Goal: Task Accomplishment & Management: Use online tool/utility

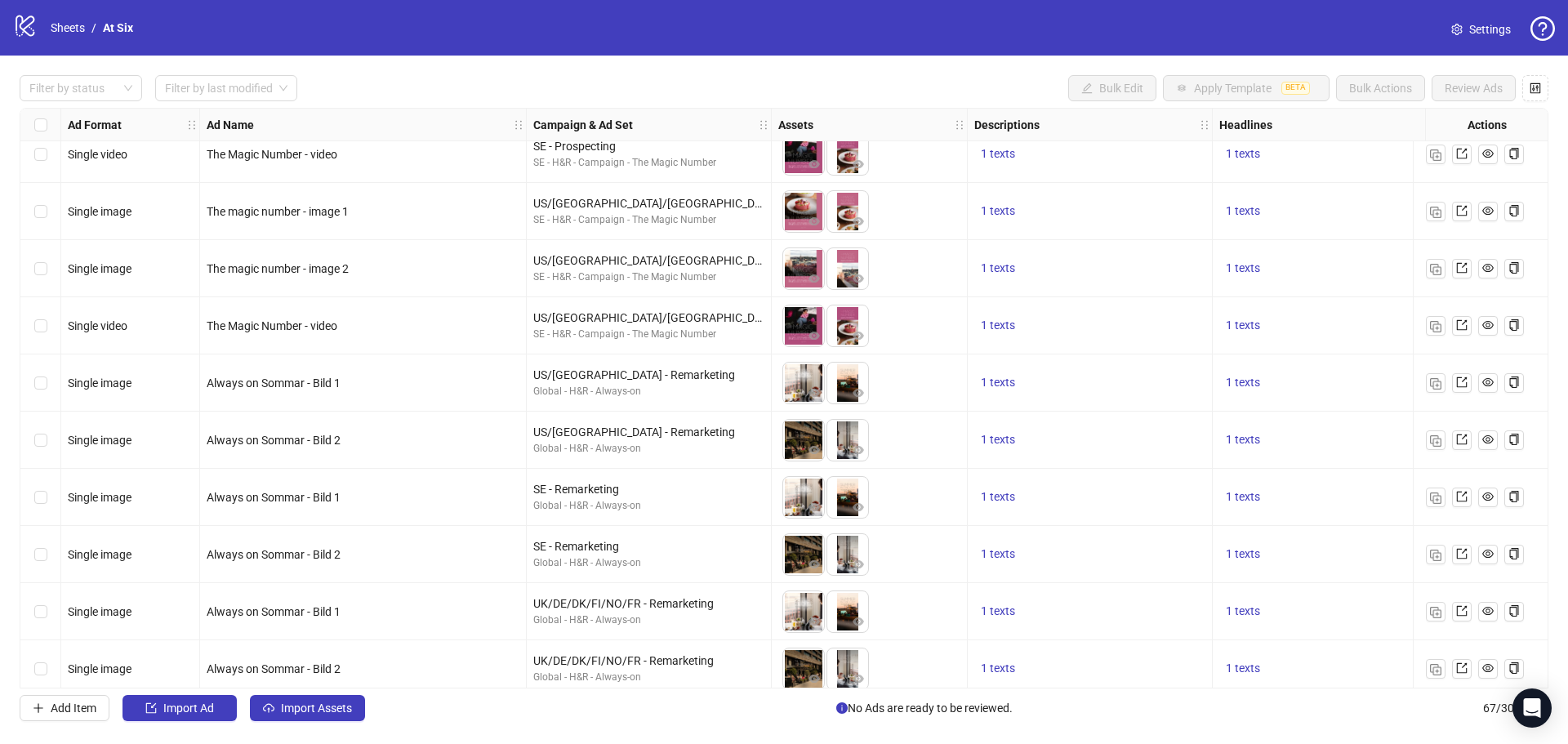
scroll to position [3289, 0]
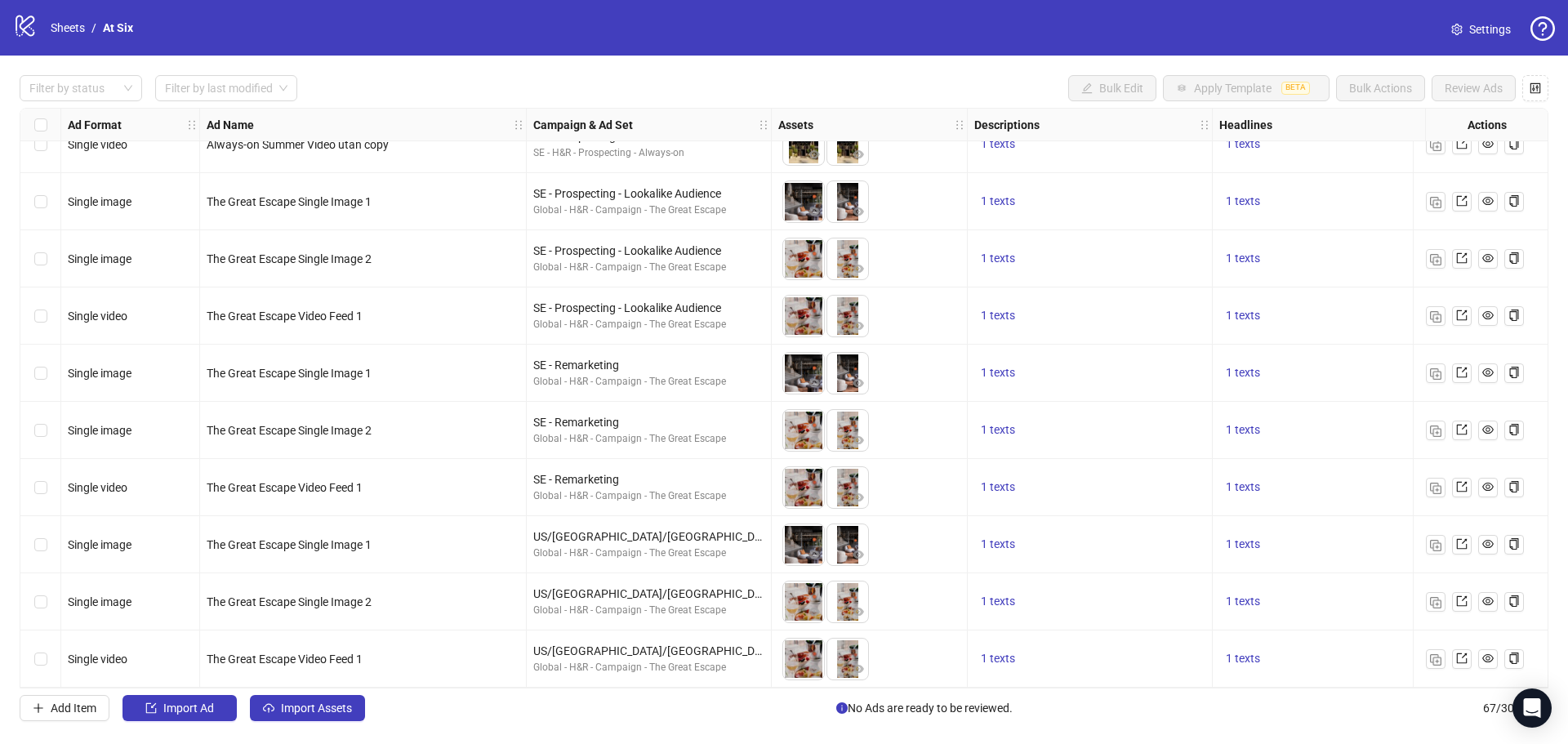
click at [434, 718] on div "Add Item Import Ad Import Assets No Ads are ready to be reviewed. 67 / 300 items" at bounding box center [784, 707] width 1529 height 26
click at [505, 742] on div "logo/logo-mobile Sheets / At Six Settings Filter by status Filter by last modif…" at bounding box center [784, 372] width 1568 height 744
click at [333, 705] on span "Import Assets" at bounding box center [316, 708] width 71 height 13
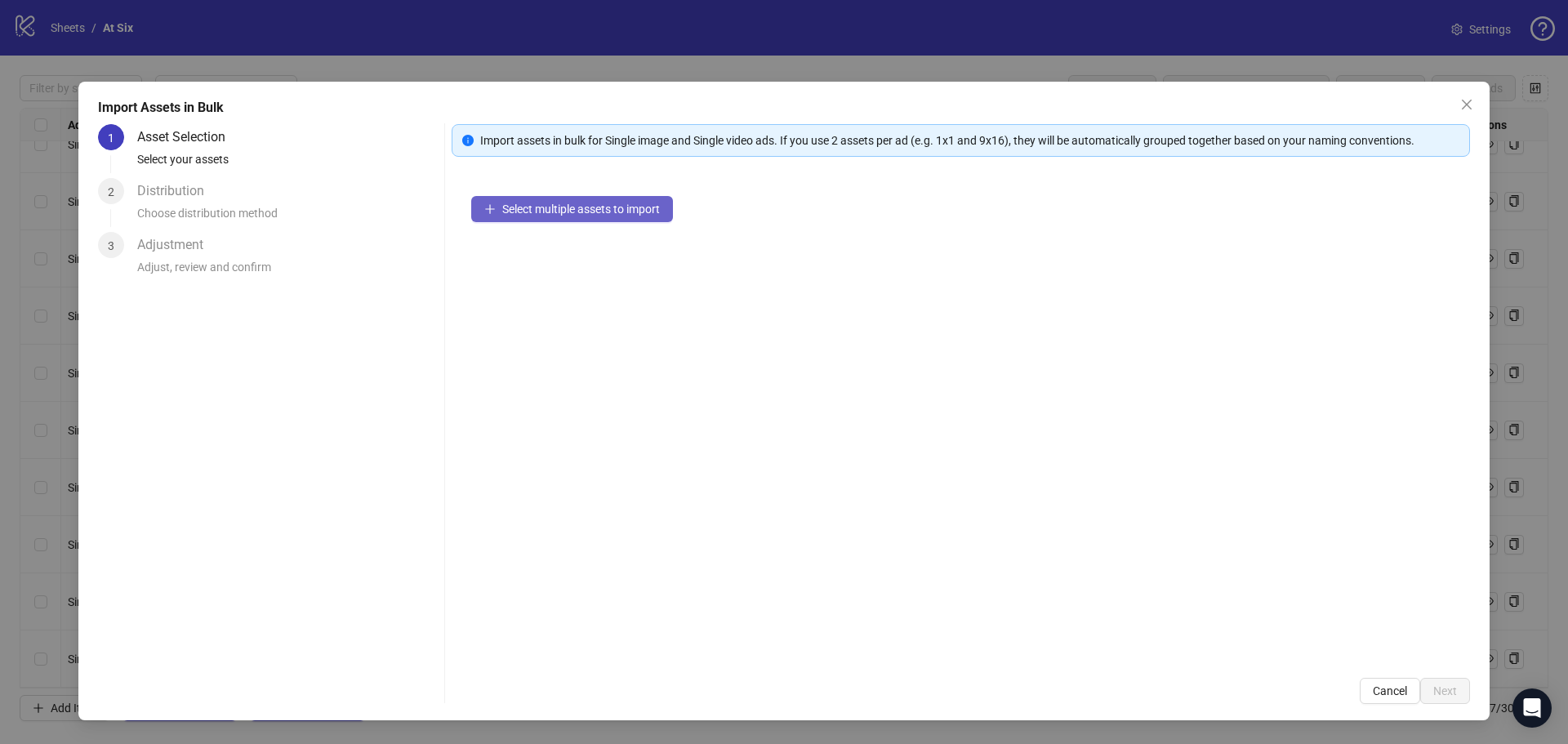
click at [559, 200] on button "Select multiple assets to import" at bounding box center [572, 209] width 202 height 26
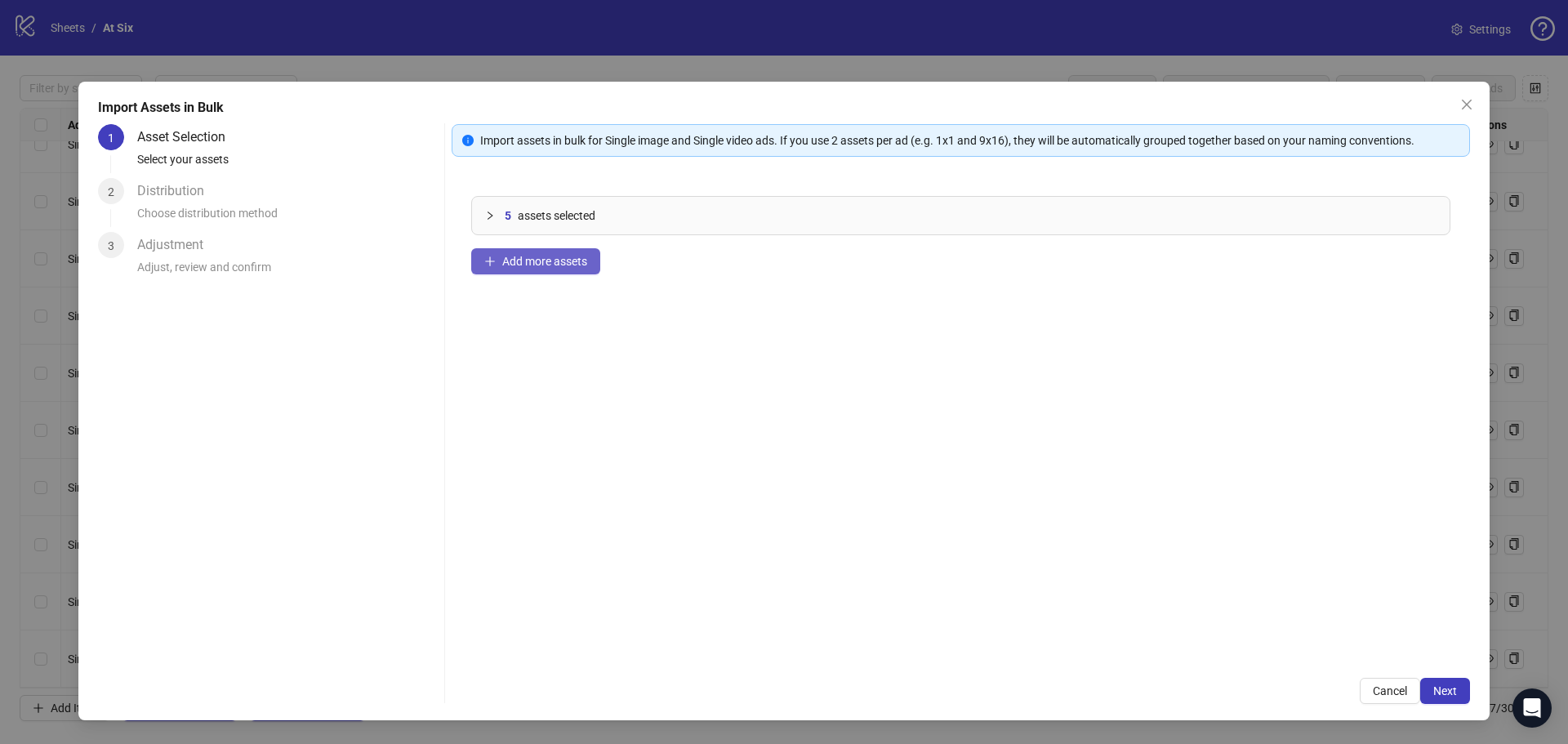
drag, startPoint x: 544, startPoint y: 286, endPoint x: 545, endPoint y: 272, distance: 14.0
click at [543, 279] on div "5 assets selected Add more assets" at bounding box center [961, 417] width 1018 height 481
click at [547, 263] on span "Add more assets" at bounding box center [545, 261] width 85 height 13
click at [695, 310] on div "10 assets selected Add more assets" at bounding box center [961, 417] width 1018 height 481
click at [1463, 692] on button "Next" at bounding box center [1445, 691] width 50 height 26
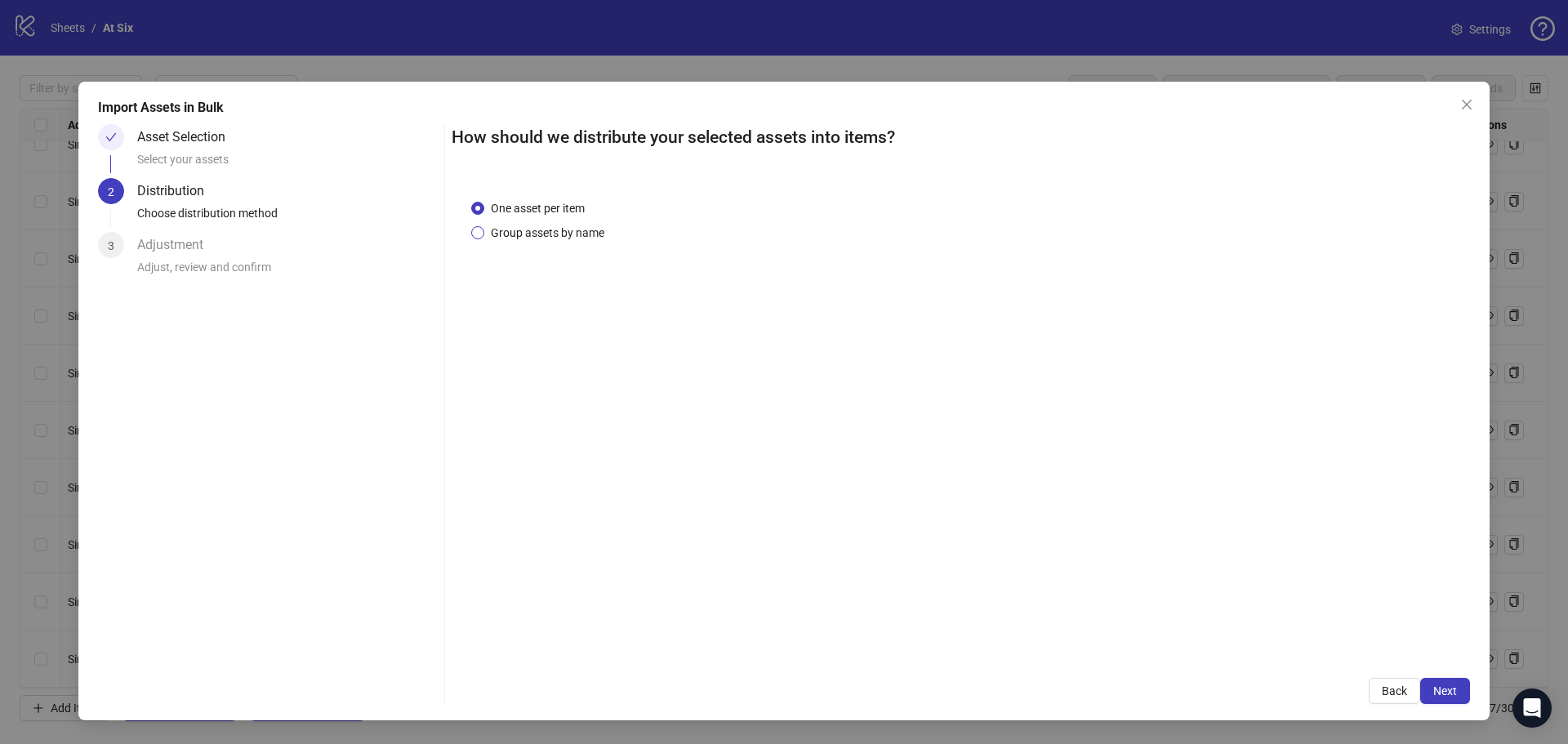
click at [566, 236] on span "Group assets by name" at bounding box center [547, 232] width 126 height 18
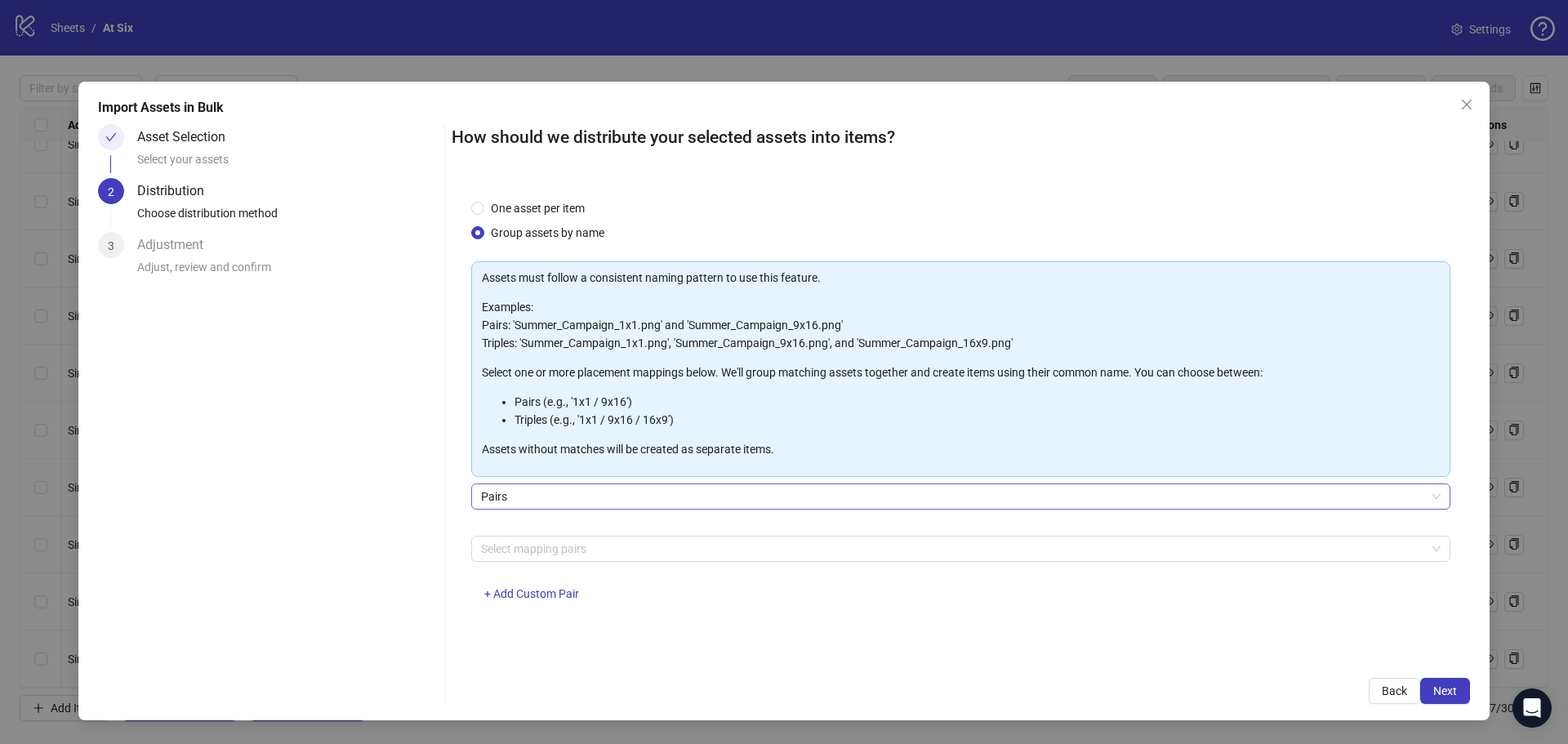
click at [635, 501] on span "Pairs" at bounding box center [961, 496] width 959 height 25
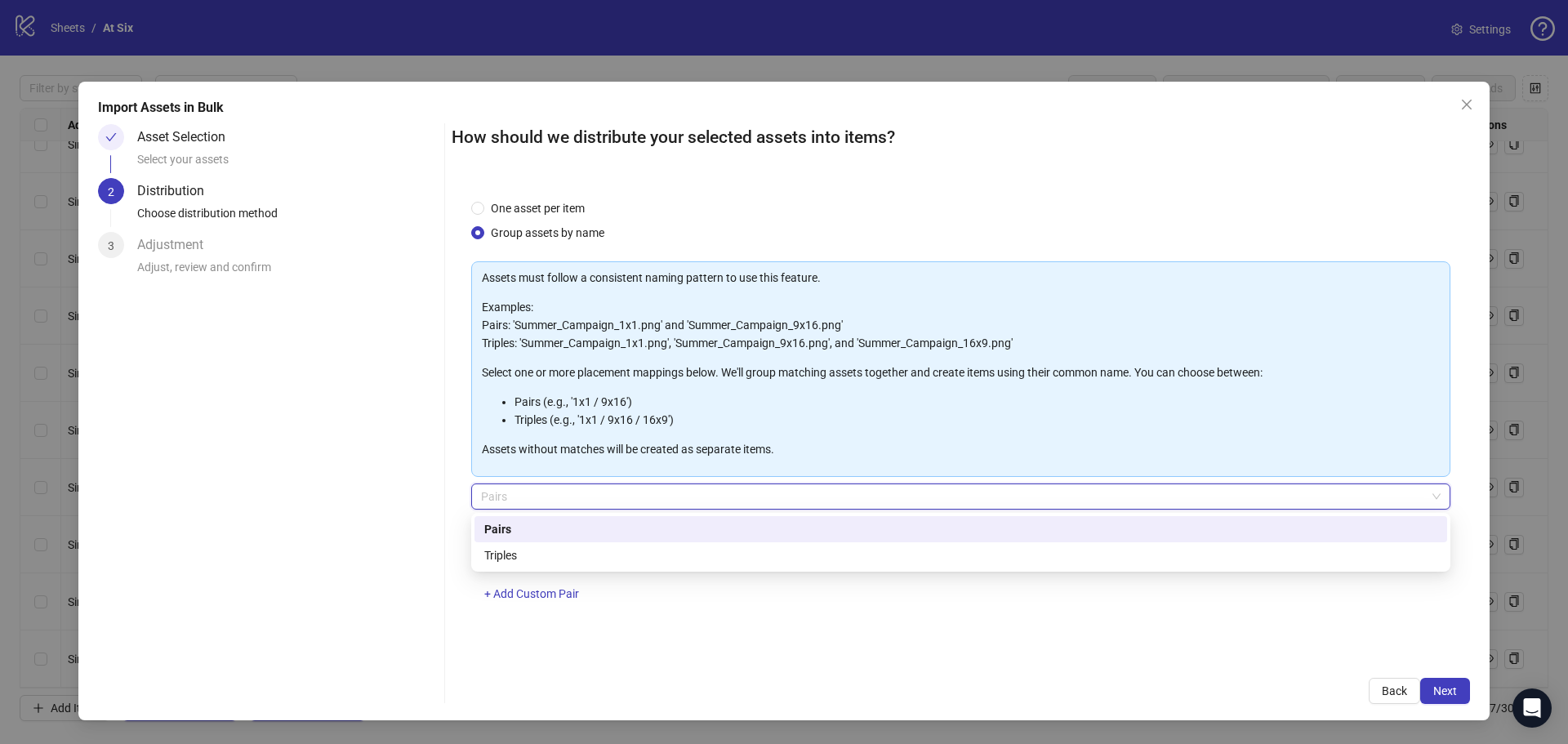
click at [635, 501] on span "Pairs" at bounding box center [961, 496] width 959 height 25
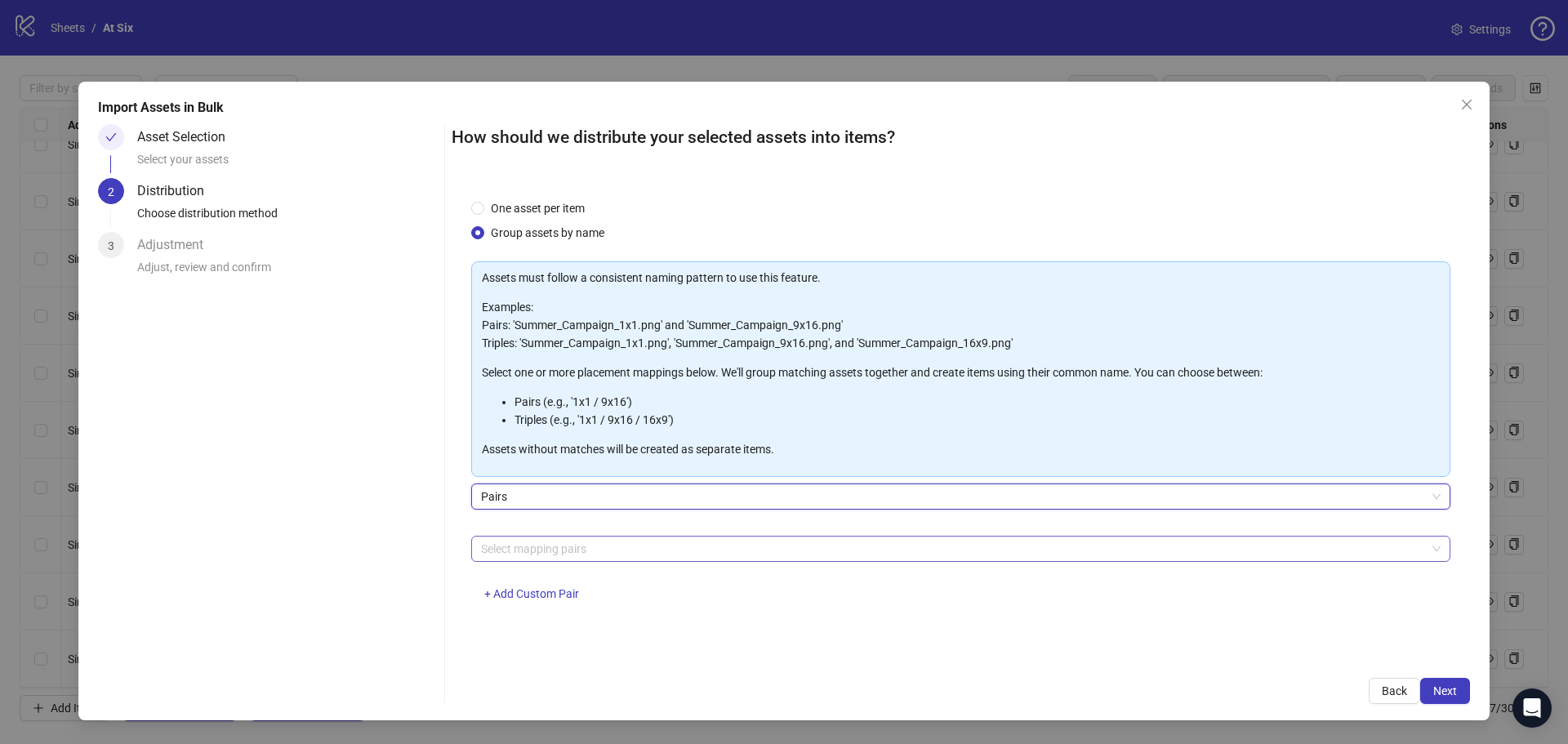
click at [627, 543] on div at bounding box center [952, 549] width 956 height 23
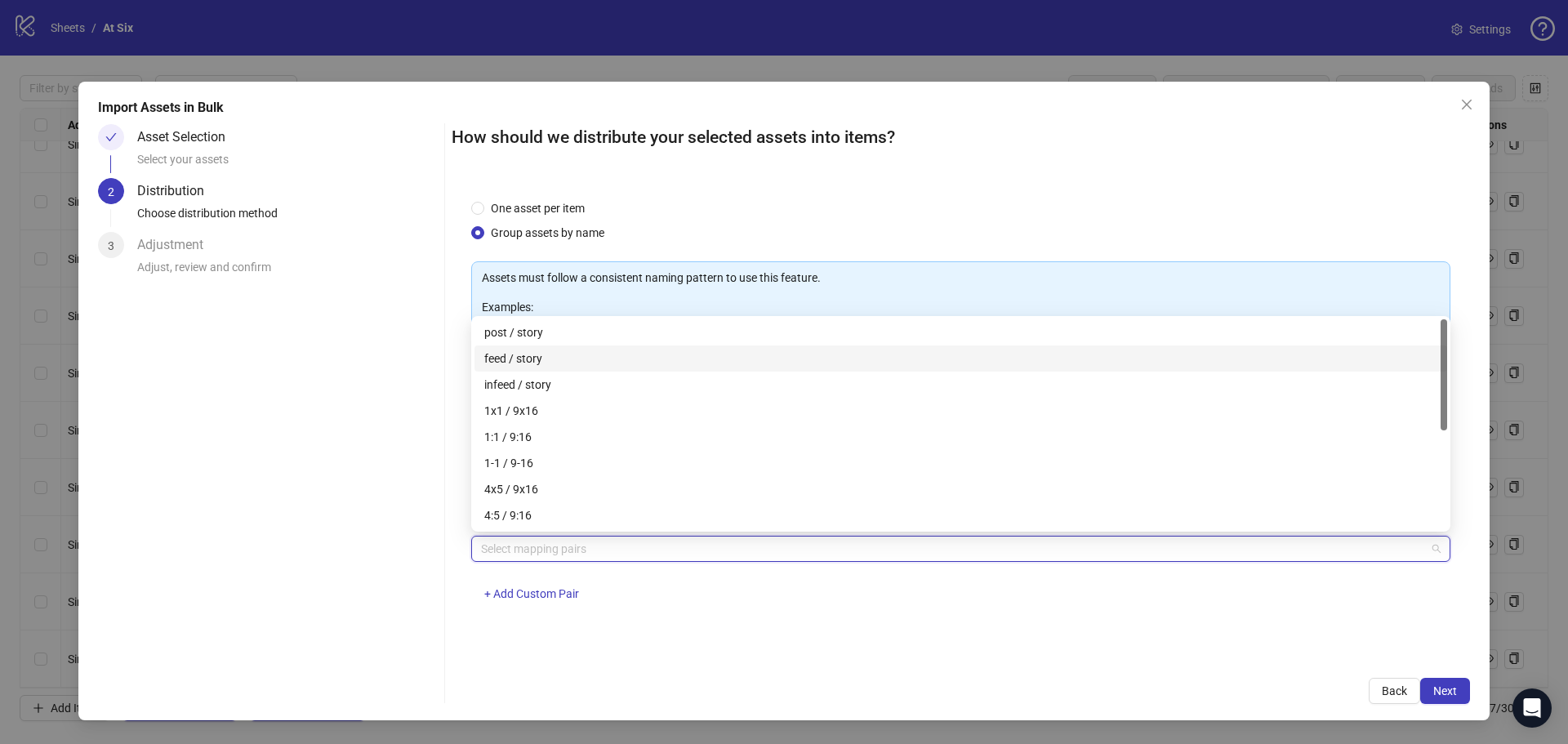
click at [589, 351] on div "feed / story" at bounding box center [960, 358] width 953 height 18
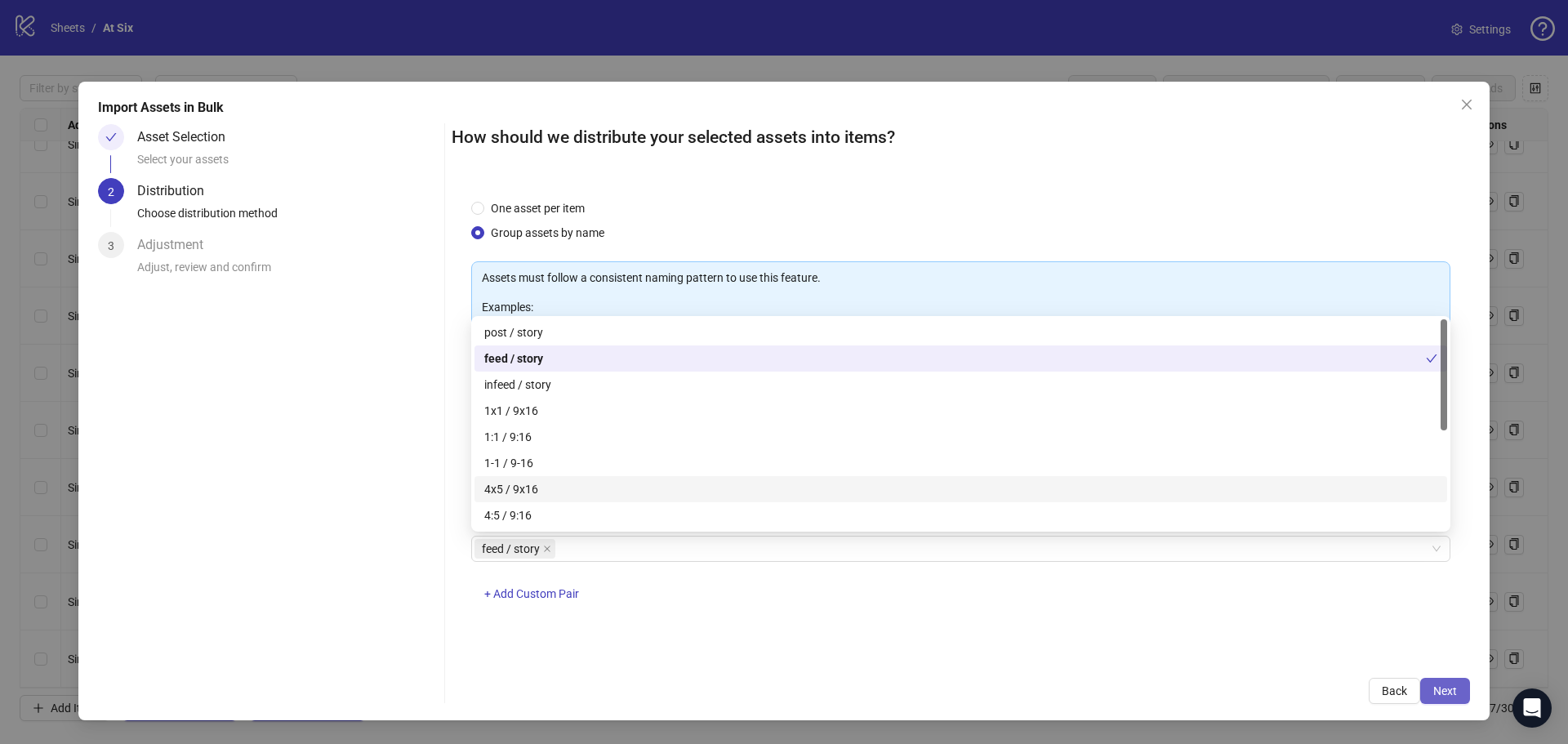
click at [1455, 684] on span "Next" at bounding box center [1445, 691] width 24 height 13
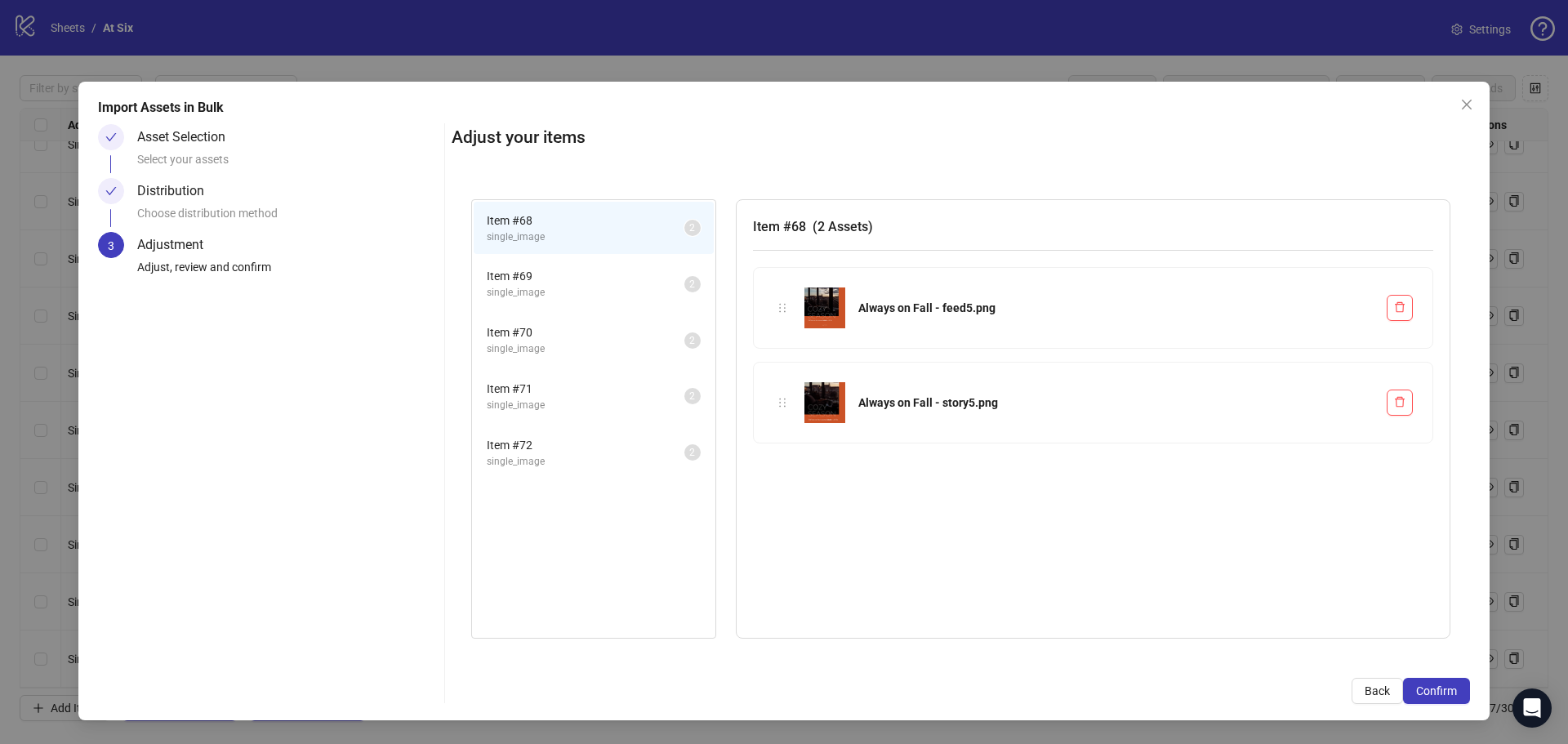
click at [601, 274] on span "Item # 69" at bounding box center [586, 276] width 197 height 18
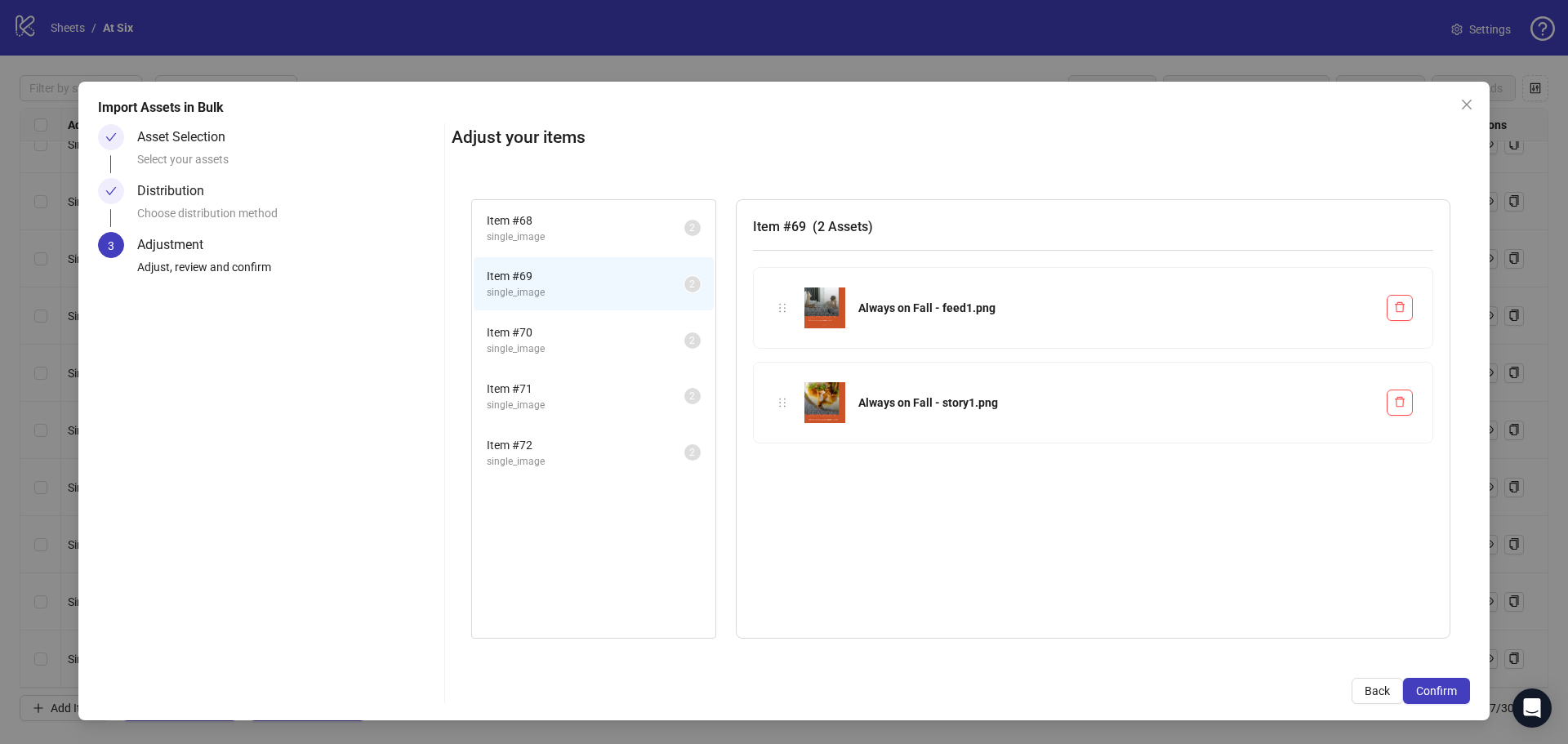
click at [607, 334] on span "Item # 70" at bounding box center [586, 332] width 197 height 18
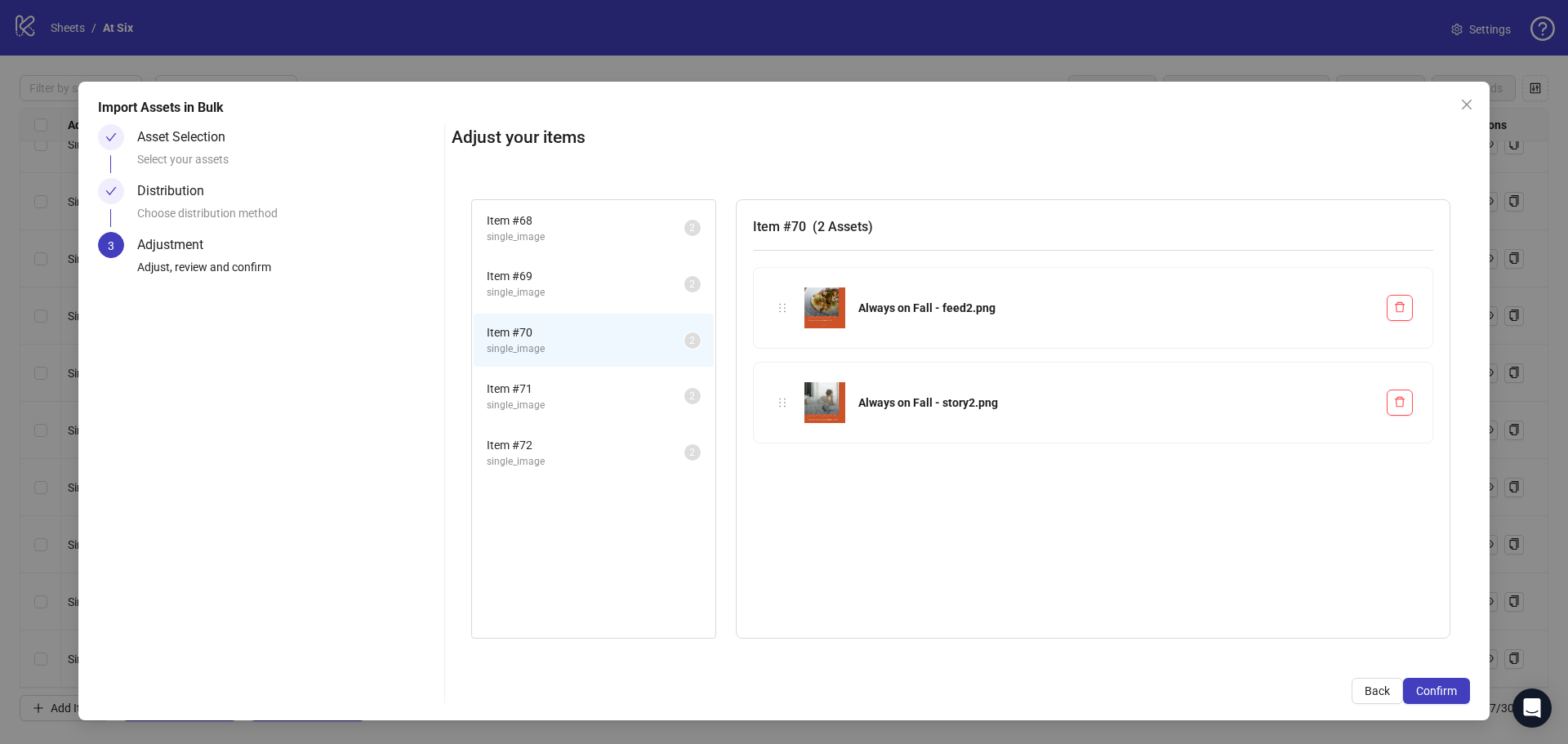
click at [605, 369] on div "Item # 71 single_image 2" at bounding box center [594, 396] width 244 height 56
click at [606, 394] on span "Item # 71" at bounding box center [586, 388] width 197 height 18
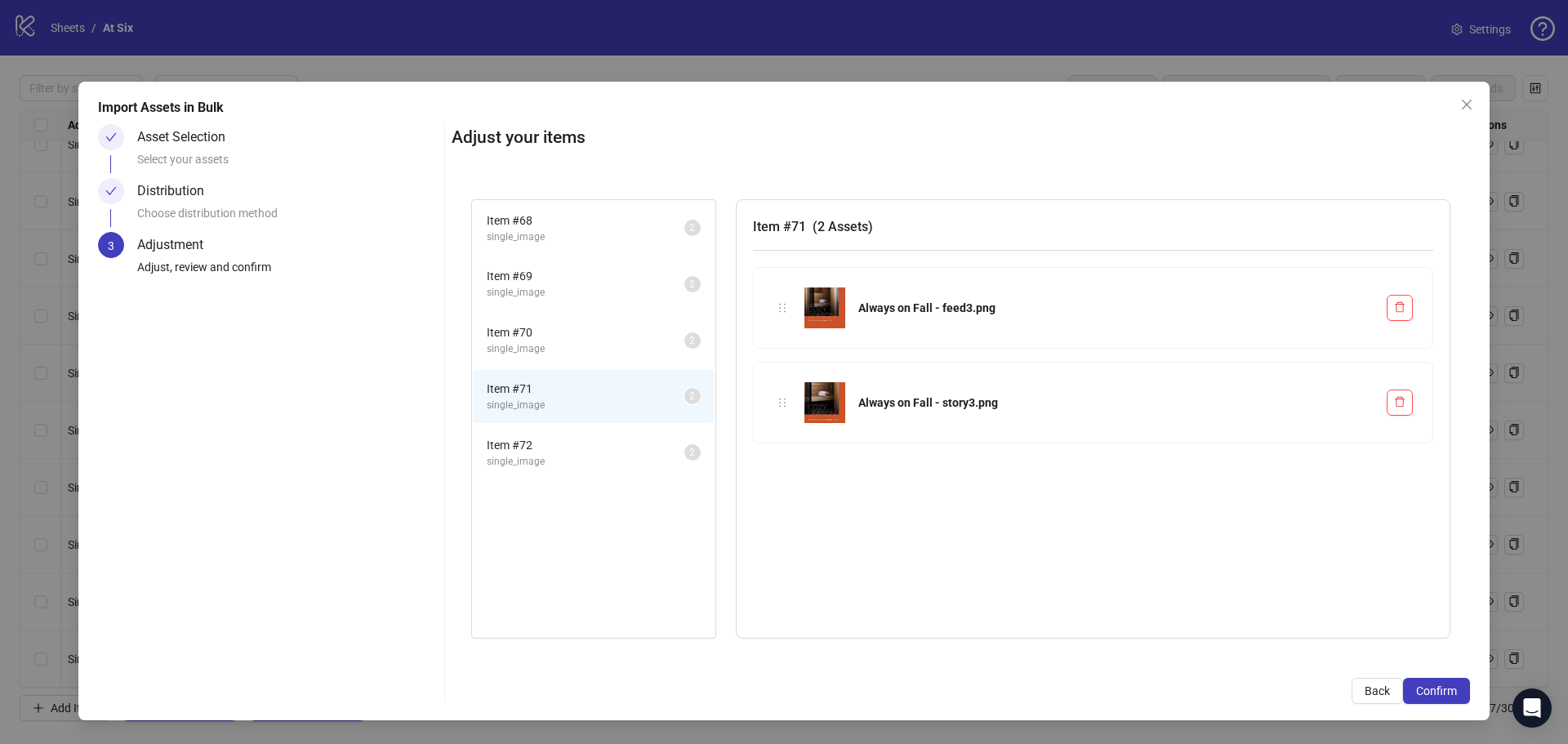
click at [612, 454] on span "single_image" at bounding box center [586, 461] width 197 height 16
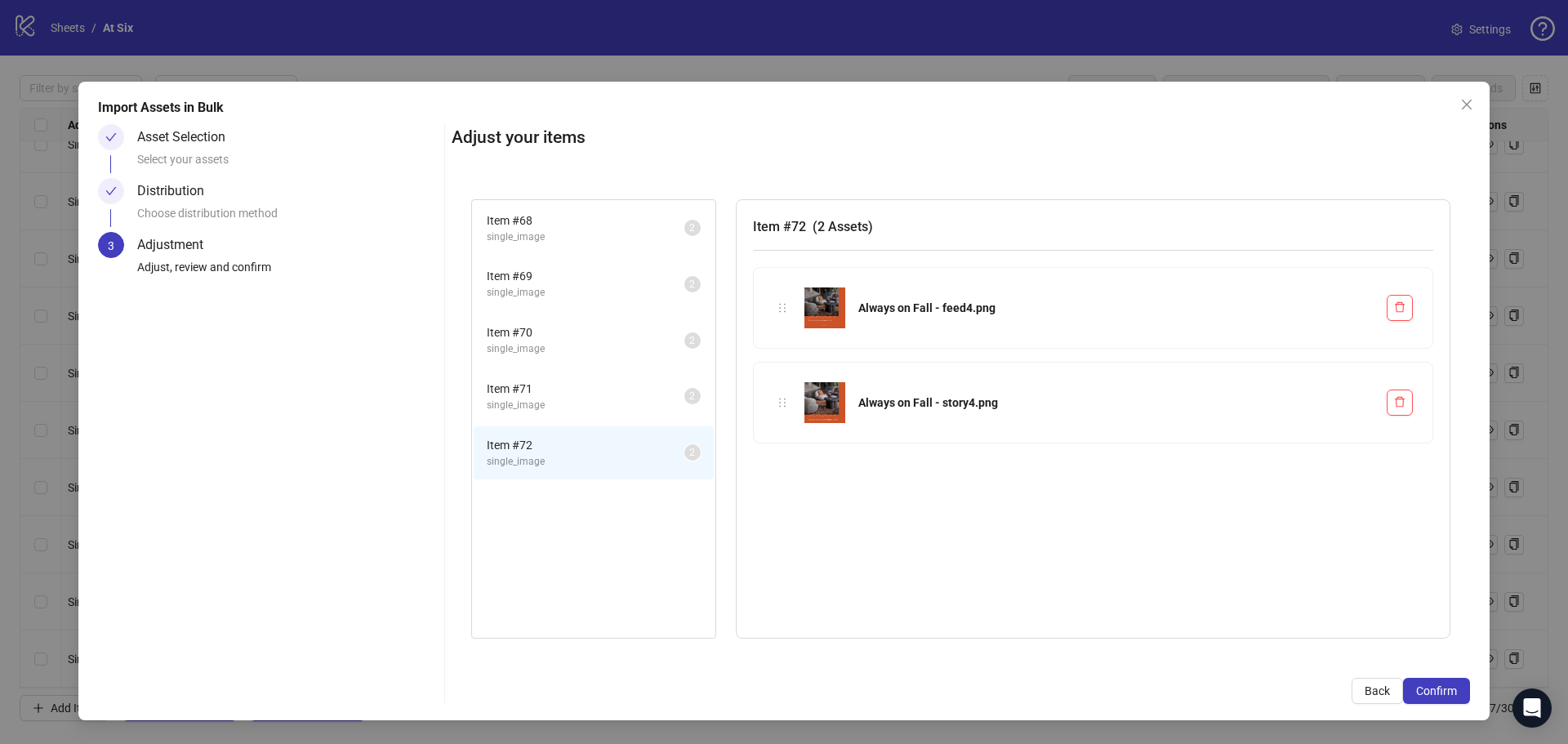
click at [1063, 613] on div "Item # 72 ( 2 Assets ) Always on Fall - feed4.png Always on Fall - story4.png" at bounding box center [1093, 419] width 715 height 439
click at [1466, 102] on icon "close" at bounding box center [1467, 104] width 13 height 13
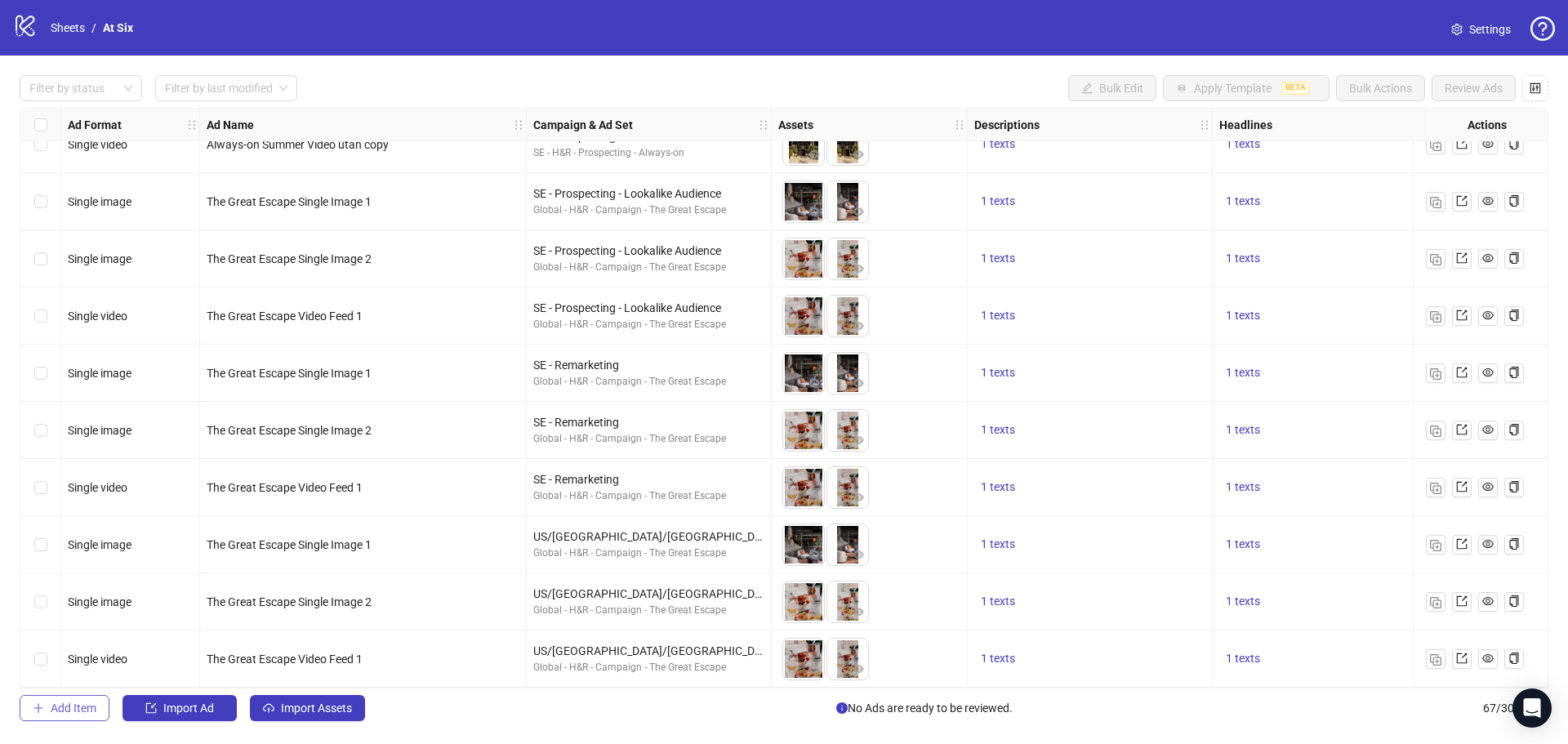
click at [83, 709] on span "Add Item" at bounding box center [74, 708] width 46 height 13
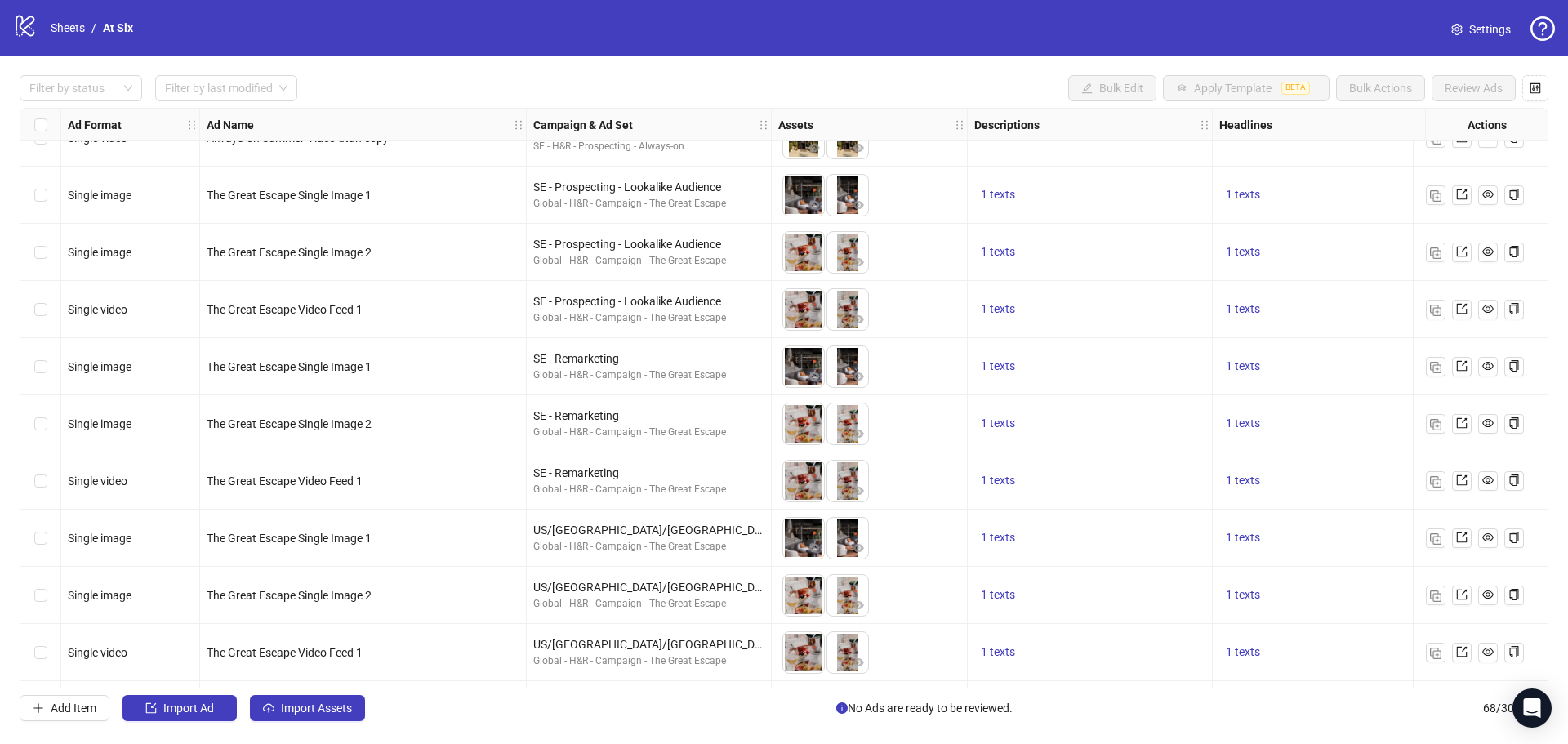
scroll to position [3346, 0]
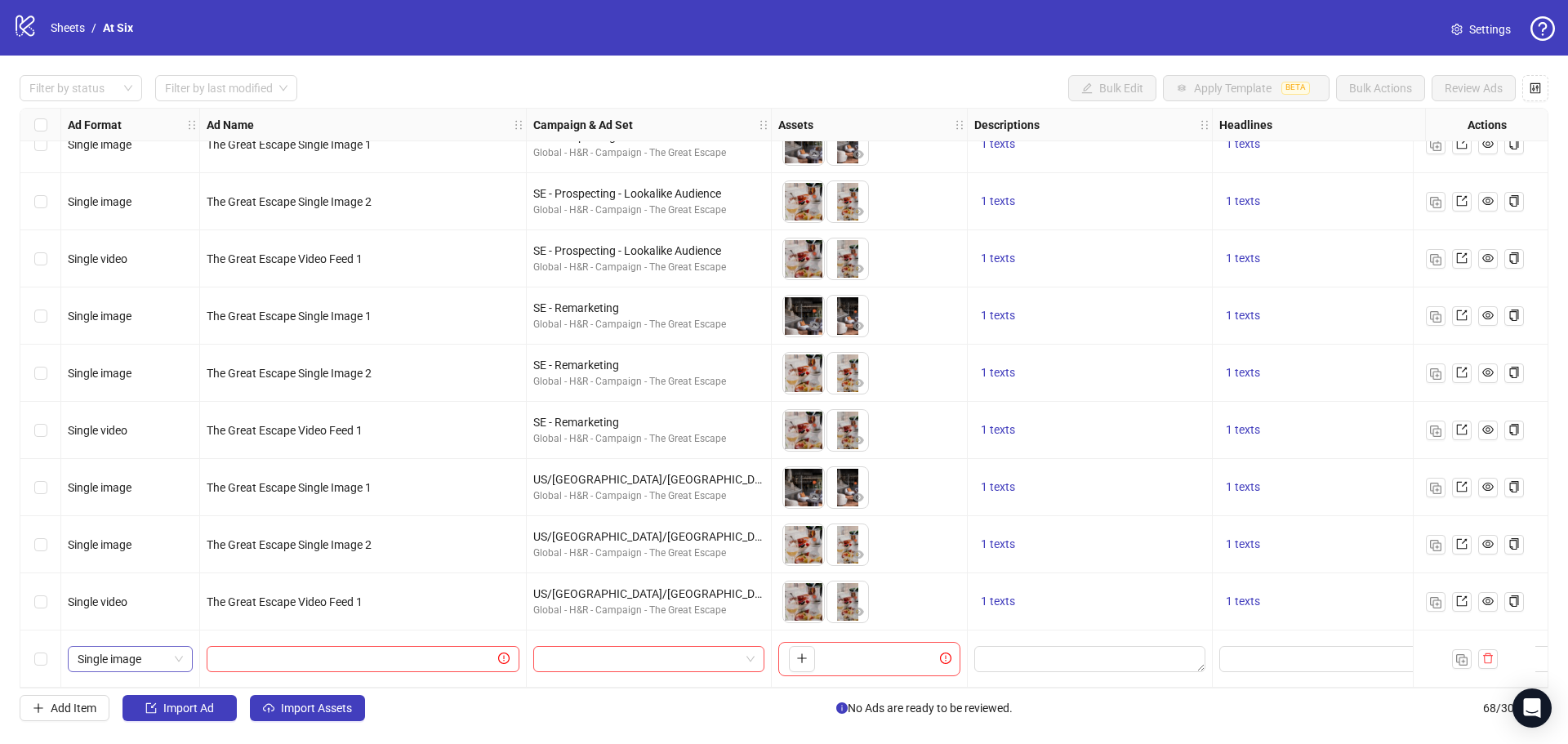
click at [143, 648] on span "Single image" at bounding box center [130, 658] width 105 height 25
click at [125, 535] on div "Carousel" at bounding box center [130, 540] width 99 height 18
click at [407, 657] on input "text" at bounding box center [356, 658] width 279 height 18
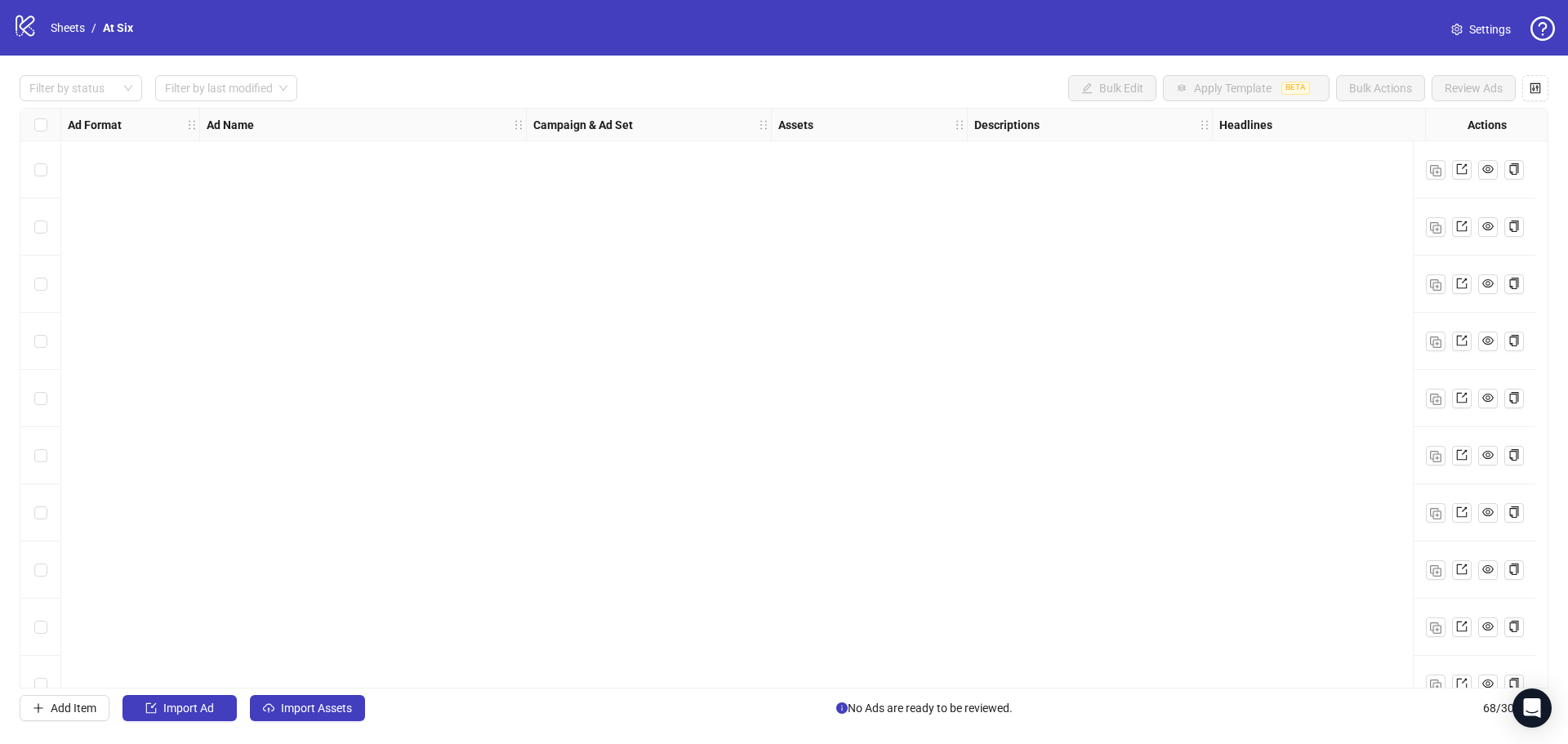
scroll to position [897, 0]
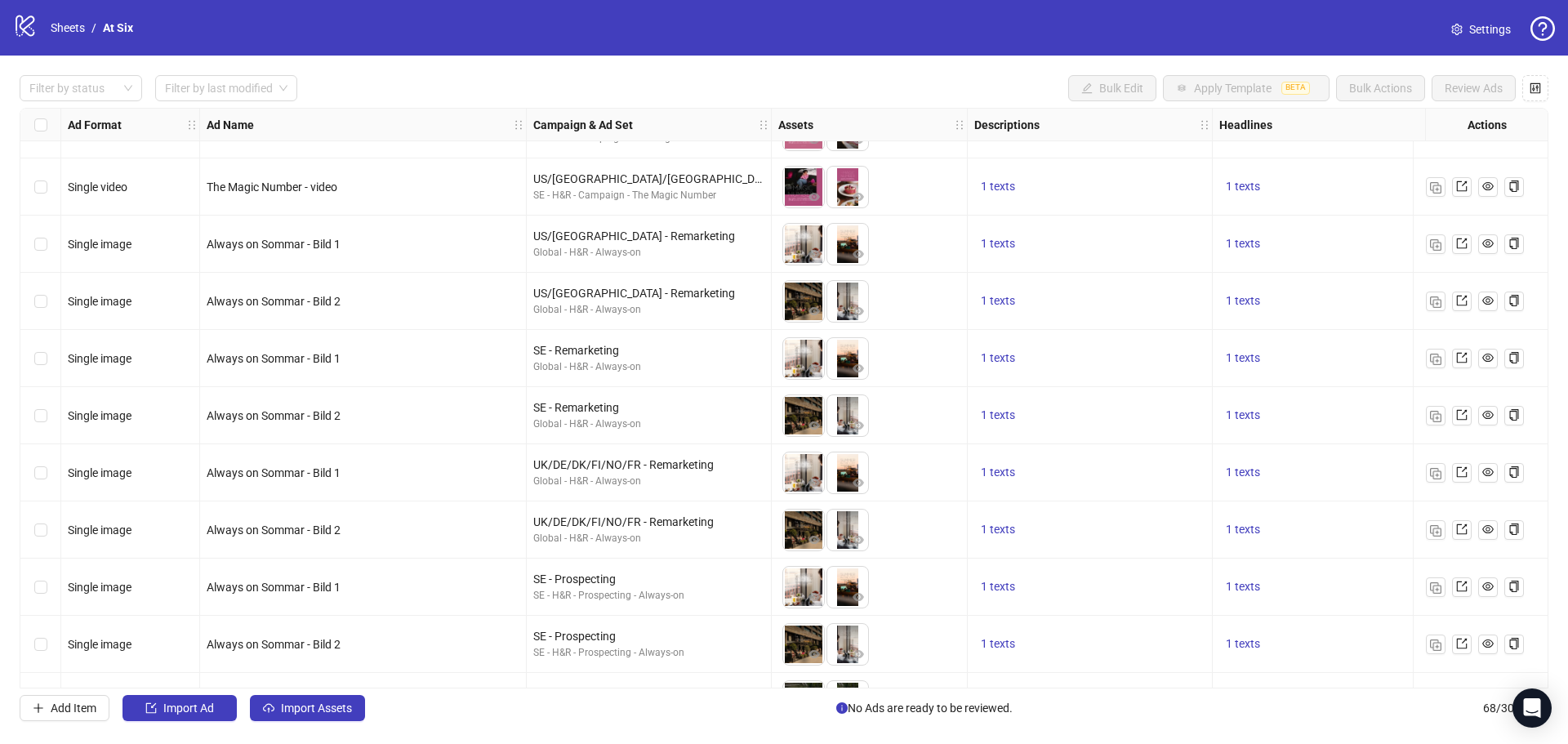
click at [273, 534] on span "Always on Sommar - Bild 2" at bounding box center [273, 530] width 134 height 13
copy span "Always on Sommar - Bild 2"
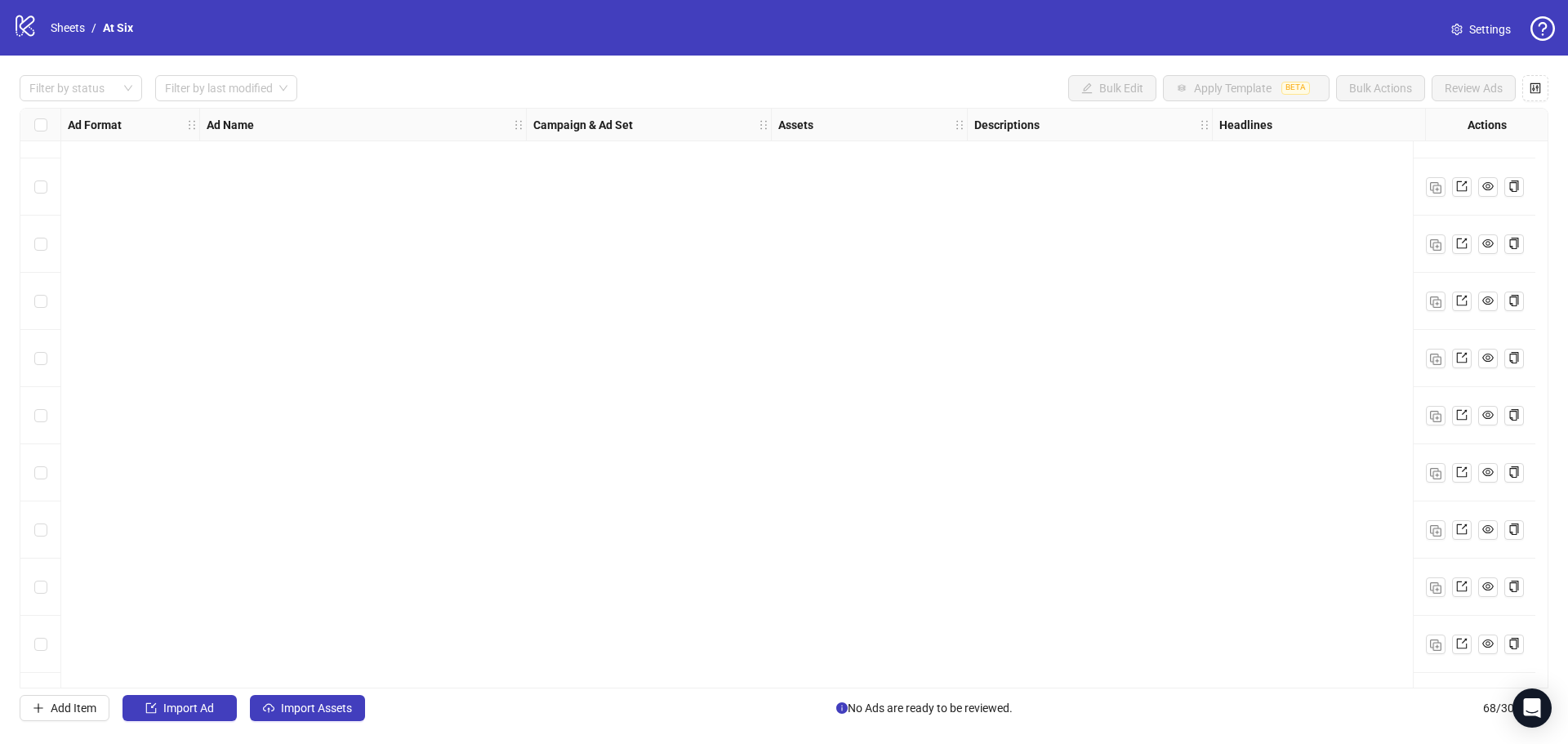
scroll to position [3346, 0]
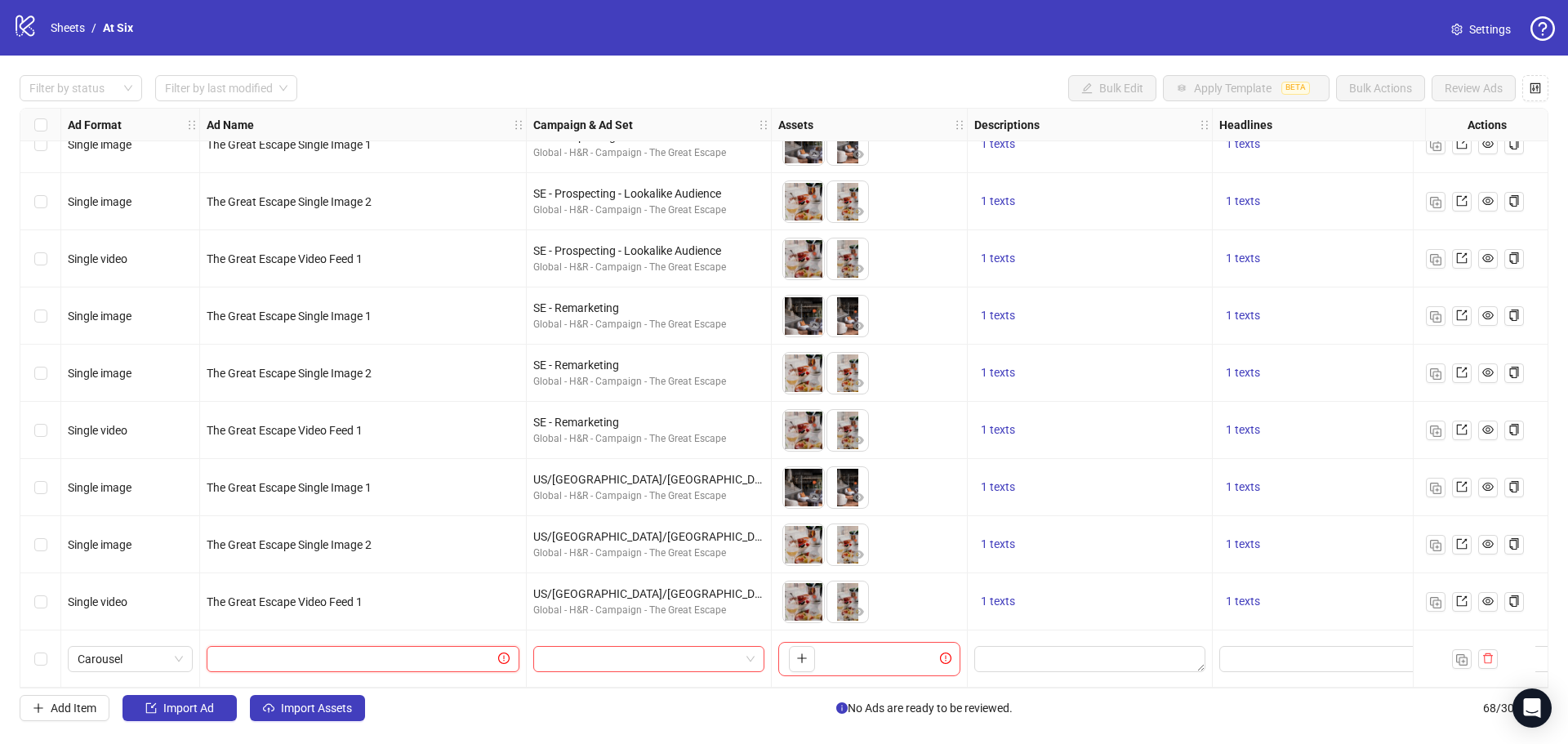
click at [282, 650] on input "text" at bounding box center [356, 658] width 279 height 18
paste input "**********"
click at [301, 650] on input "**********" at bounding box center [362, 658] width 290 height 18
drag, startPoint x: 345, startPoint y: 653, endPoint x: 305, endPoint y: 666, distance: 42.1
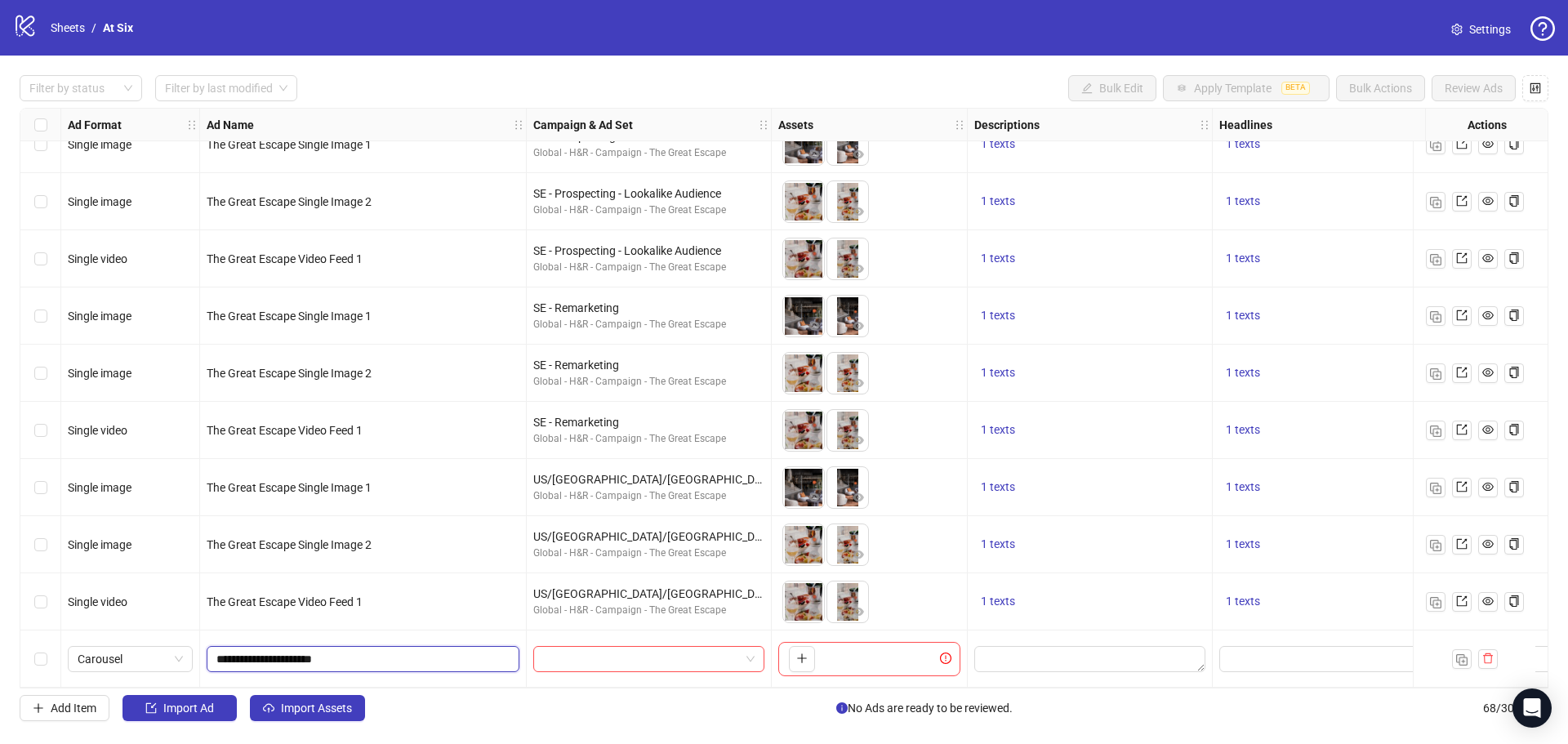
click at [305, 666] on span "**********" at bounding box center [362, 658] width 313 height 26
type input "**********"
click at [605, 646] on input "search" at bounding box center [641, 658] width 196 height 25
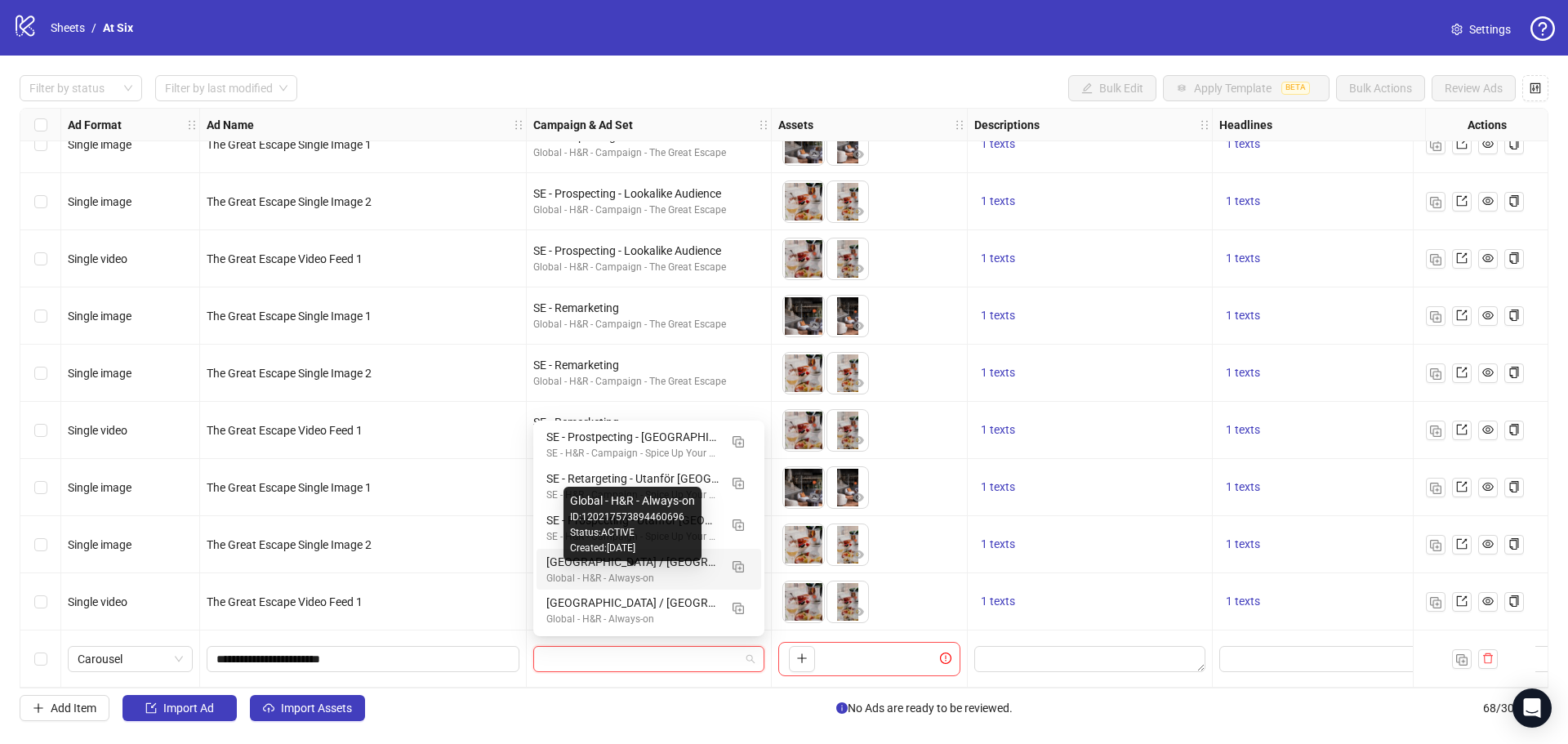
click at [687, 571] on div "Global - H&R - Always-on" at bounding box center [632, 578] width 172 height 16
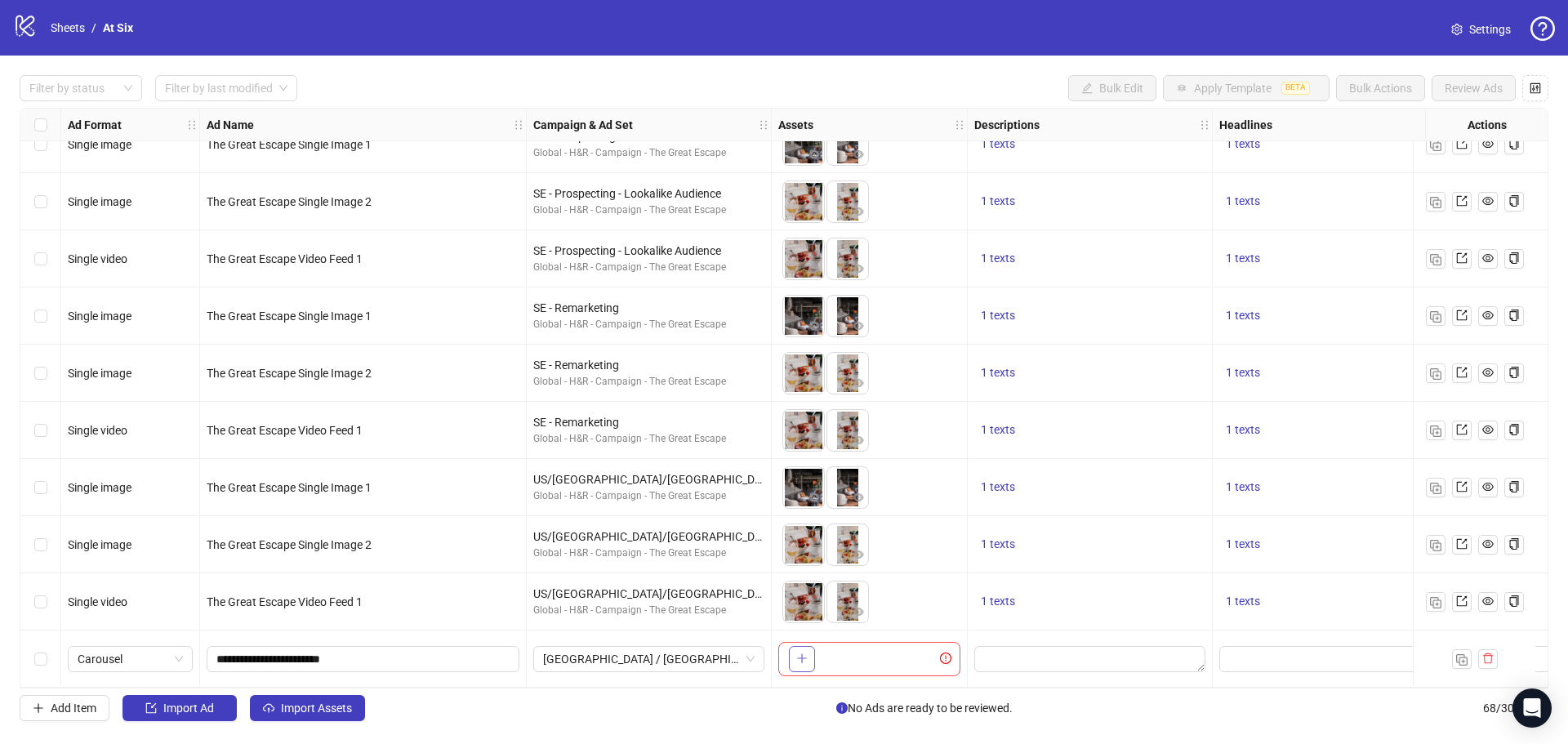
click at [814, 652] on button "button" at bounding box center [802, 658] width 26 height 26
click at [913, 656] on icon "plus" at bounding box center [916, 657] width 11 height 11
click at [893, 656] on span "+ 8" at bounding box center [886, 658] width 19 height 18
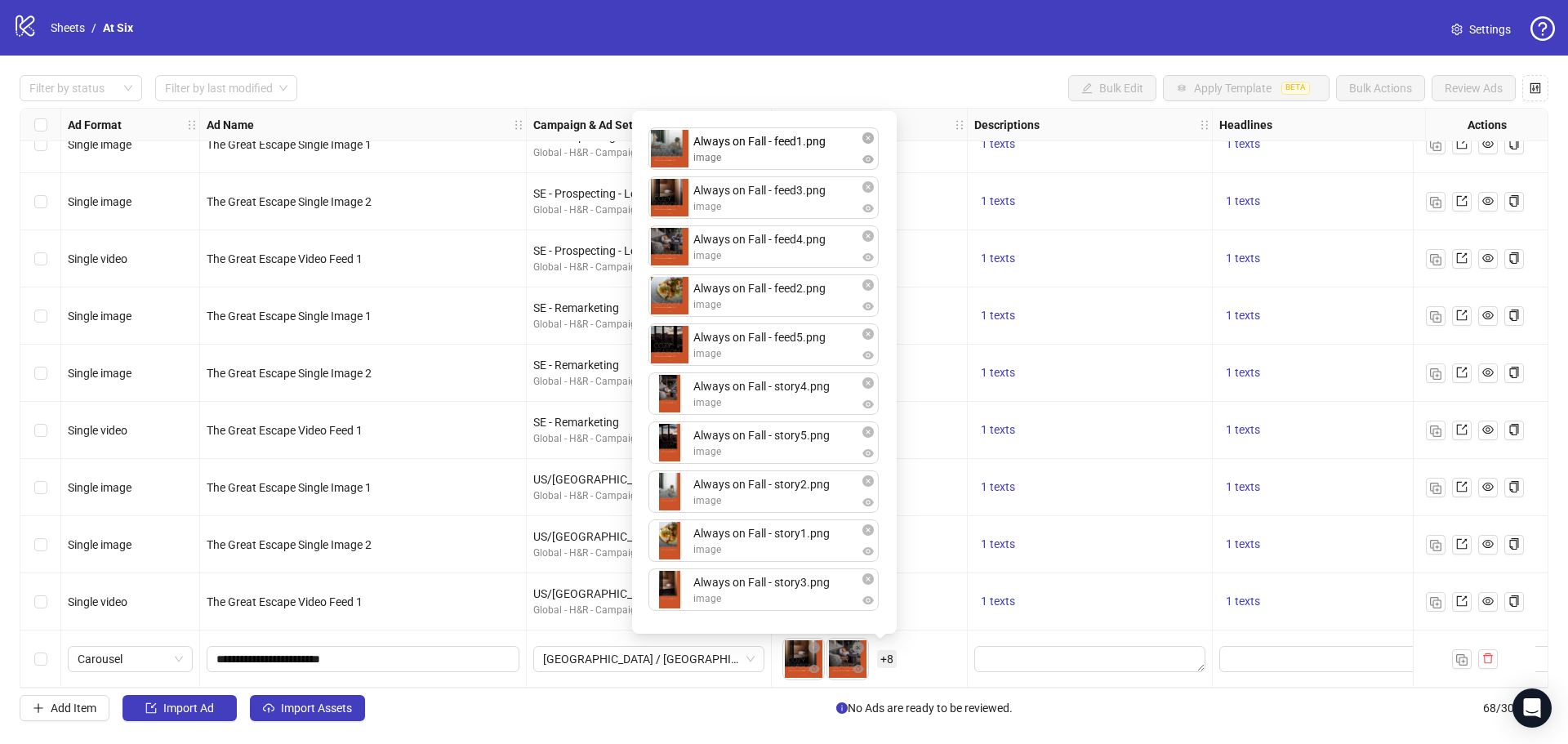
drag, startPoint x: 816, startPoint y: 250, endPoint x: 802, endPoint y: 152, distance: 99.0
click at [802, 152] on div "Always on Fall - feed3.png image Always on Fall - feed4.png image Always on Fal…" at bounding box center [765, 372] width 245 height 502
drag, startPoint x: 834, startPoint y: 297, endPoint x: 824, endPoint y: 191, distance: 106.5
click at [824, 191] on div "Always on Fall - feed1.png image Always on Fall - feed3.png image Always on Fal…" at bounding box center [765, 372] width 245 height 502
drag, startPoint x: 820, startPoint y: 542, endPoint x: 817, endPoint y: 402, distance: 140.0
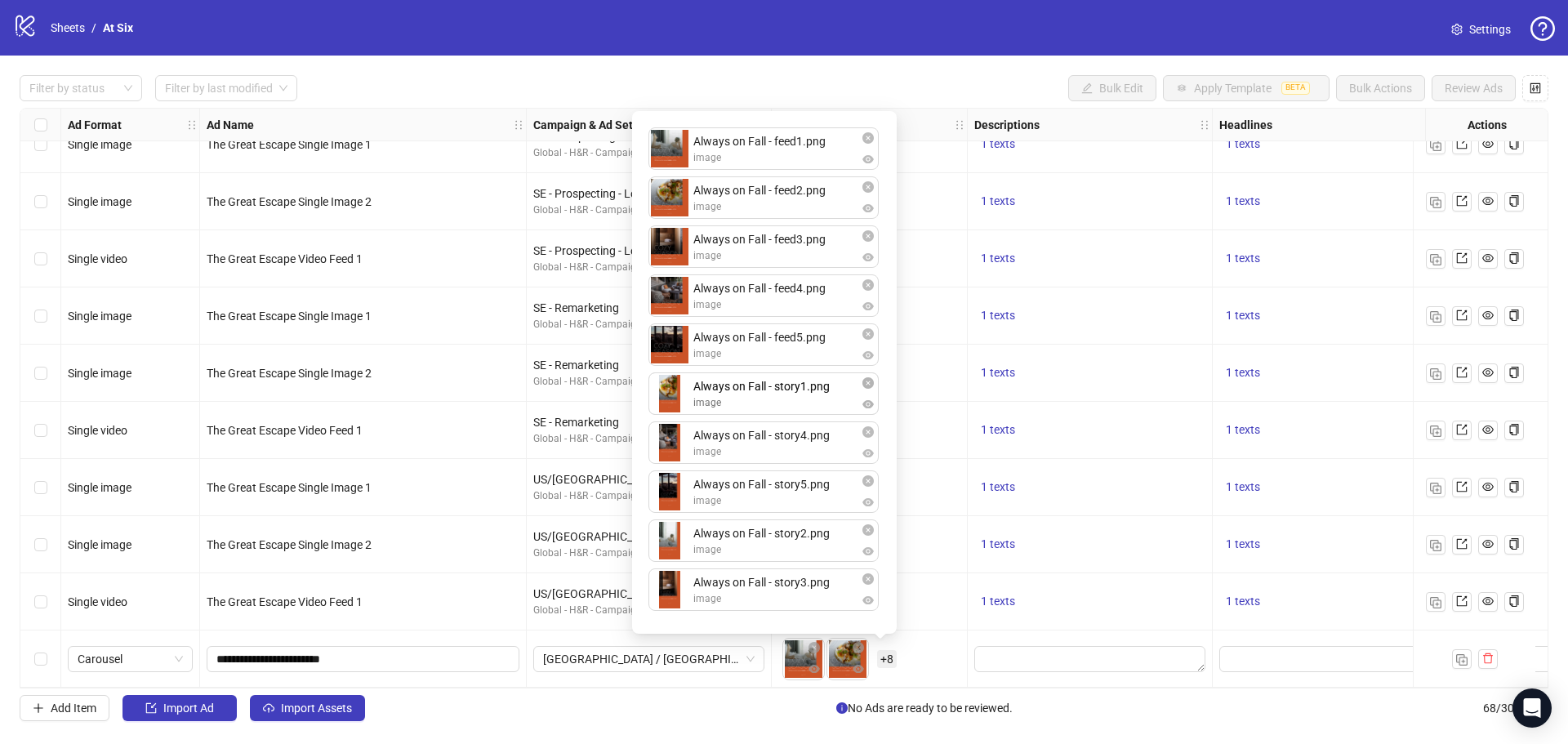
click at [817, 402] on div "Always on Fall - feed1.png image Always on Fall - feed2.png image Always on Fal…" at bounding box center [765, 372] width 245 height 502
drag, startPoint x: 826, startPoint y: 542, endPoint x: 830, endPoint y: 441, distance: 101.1
click at [830, 441] on div "Always on Fall - feed1.png image Always on Fall - feed2.png image Always on Fal…" at bounding box center [765, 372] width 245 height 502
drag, startPoint x: 828, startPoint y: 516, endPoint x: 828, endPoint y: 474, distance: 42.0
click at [828, 474] on div "Always on Fall - feed1.png image Always on Fall - feed2.png image Always on Fal…" at bounding box center [765, 372] width 245 height 502
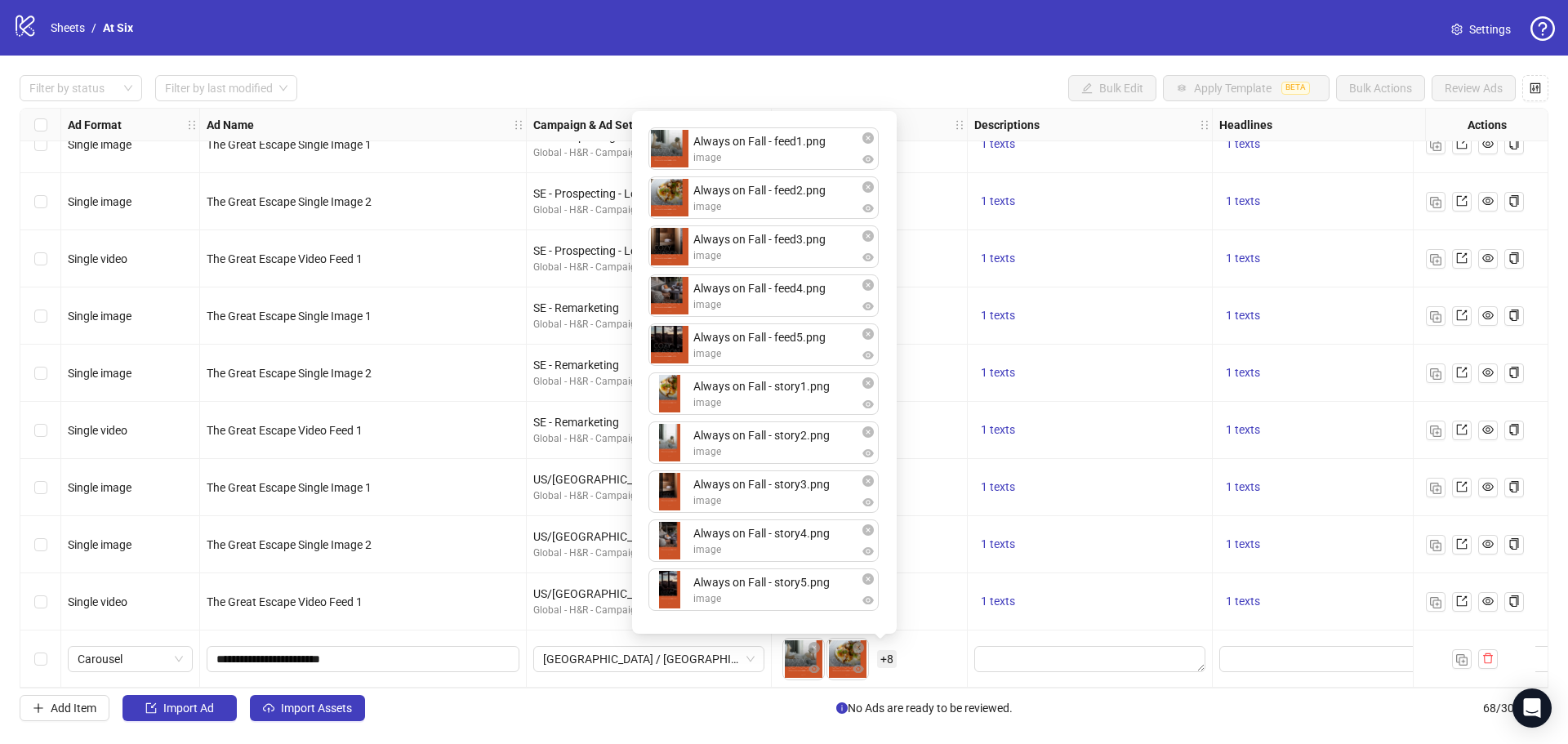
click at [750, 709] on div "Add Item Import Ad Import Assets No Ads are ready to be reviewed. 68 / 300 items" at bounding box center [784, 707] width 1529 height 26
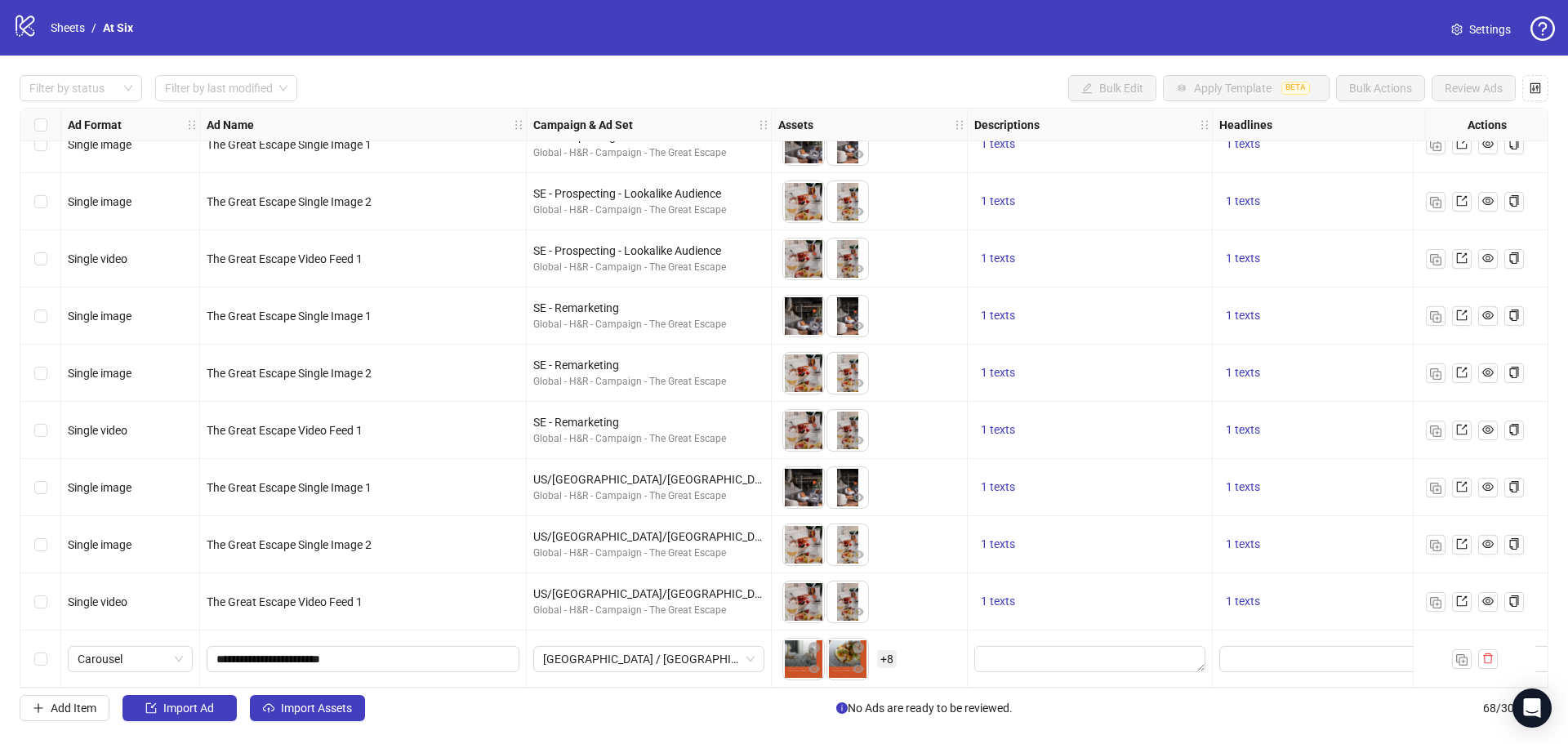
click at [458, 719] on div "Add Item Import Ad Import Assets No Ads are ready to be reviewed. 68 / 300 items" at bounding box center [784, 707] width 1529 height 26
click at [320, 723] on div "Filter by status Filter by last modified Bulk Edit Apply Template BETA Bulk Act…" at bounding box center [784, 397] width 1568 height 685
click at [330, 712] on span "Import Assets" at bounding box center [316, 708] width 71 height 13
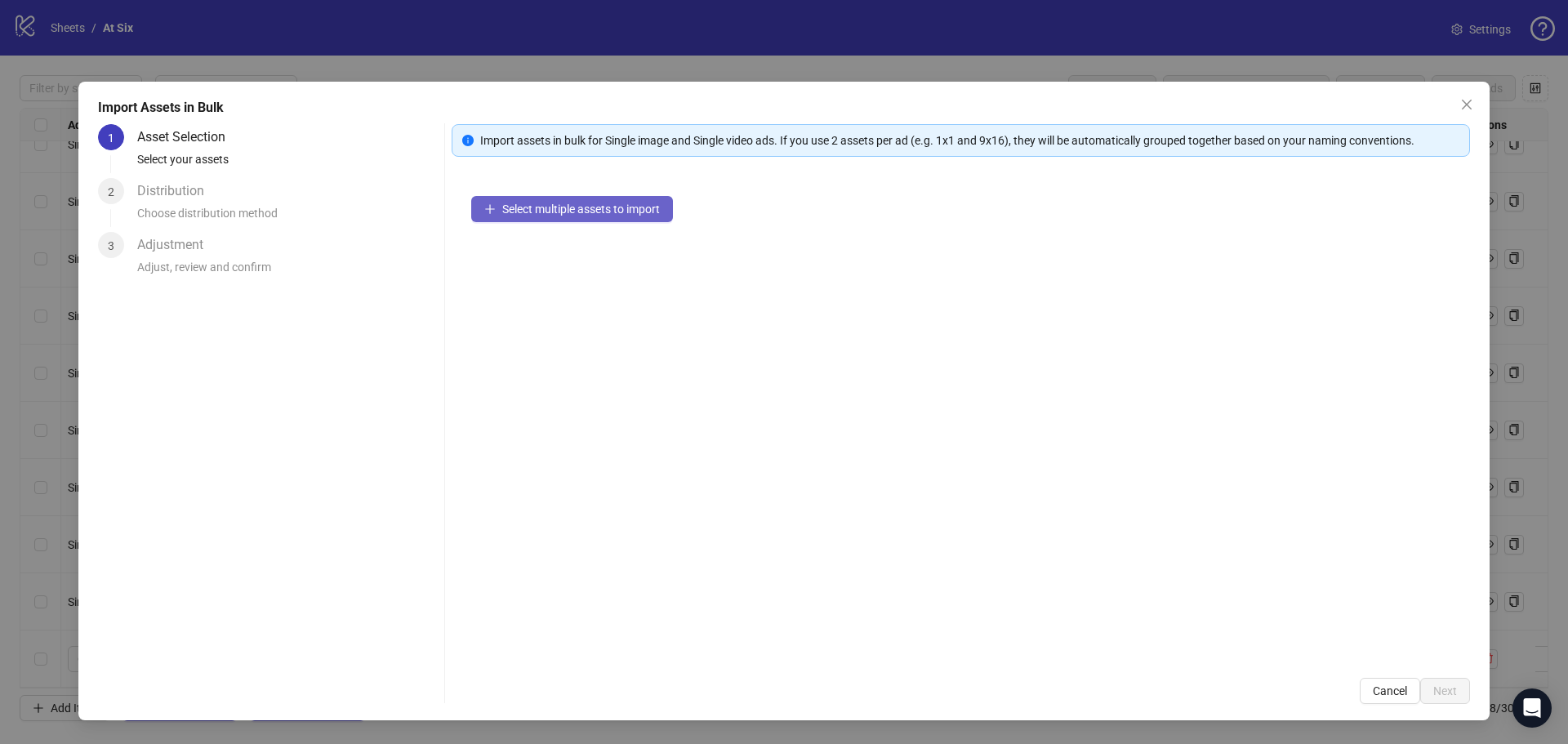
click at [659, 198] on button "Select multiple assets to import" at bounding box center [572, 209] width 202 height 26
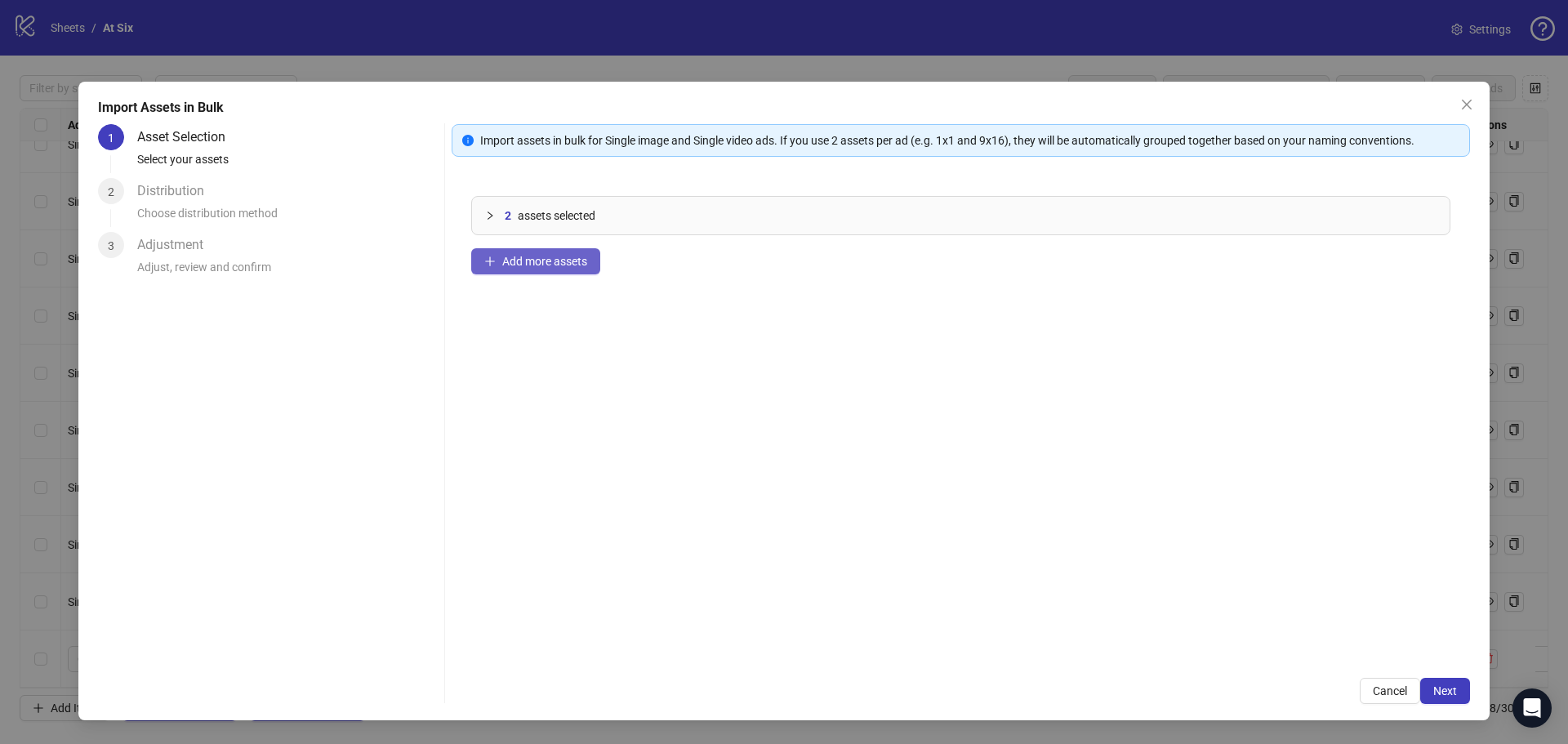
click at [581, 259] on span "Add more assets" at bounding box center [545, 261] width 85 height 13
click at [1452, 691] on span "Next" at bounding box center [1445, 691] width 24 height 13
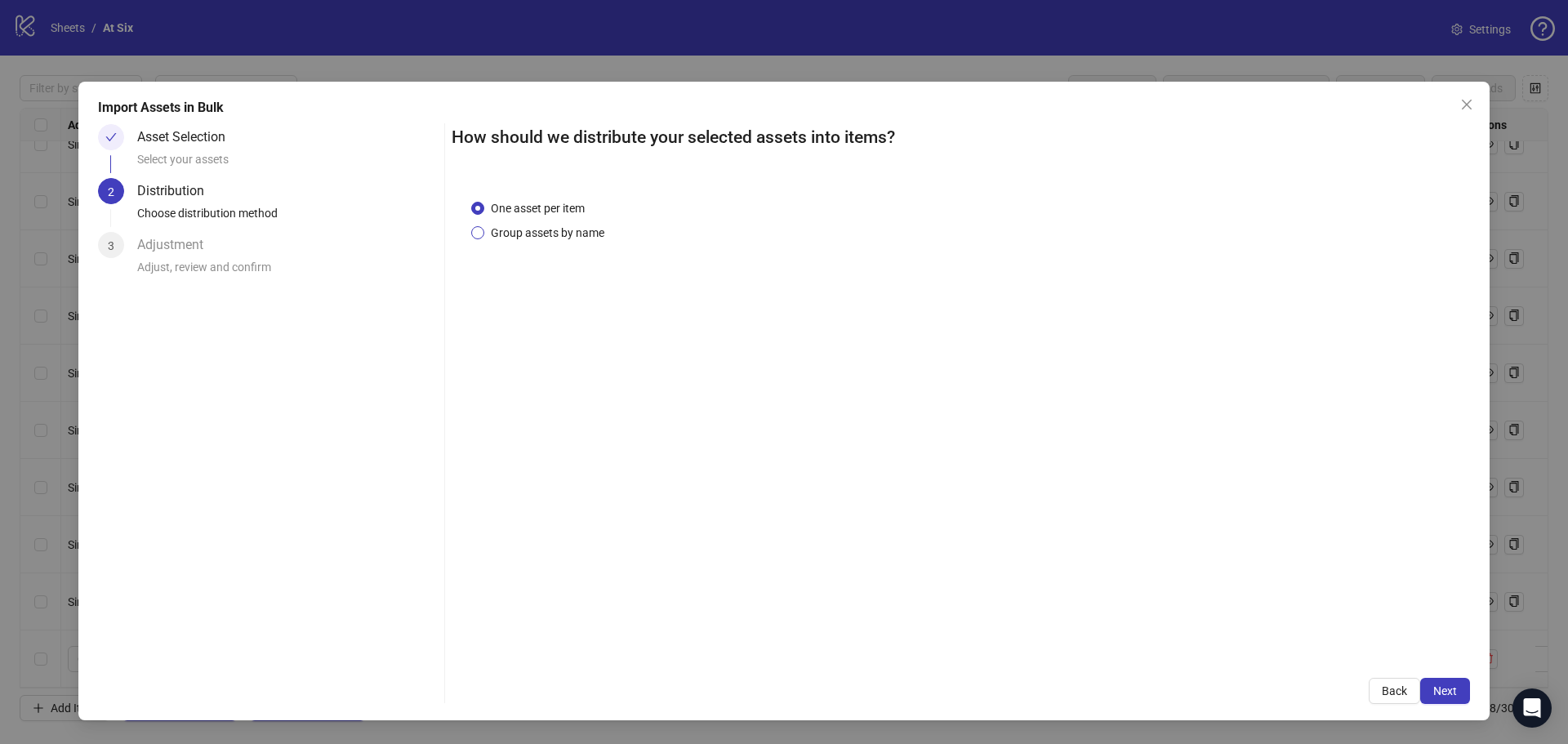
drag, startPoint x: 597, startPoint y: 311, endPoint x: 558, endPoint y: 237, distance: 83.6
click at [558, 237] on span "Group assets by name" at bounding box center [547, 232] width 126 height 18
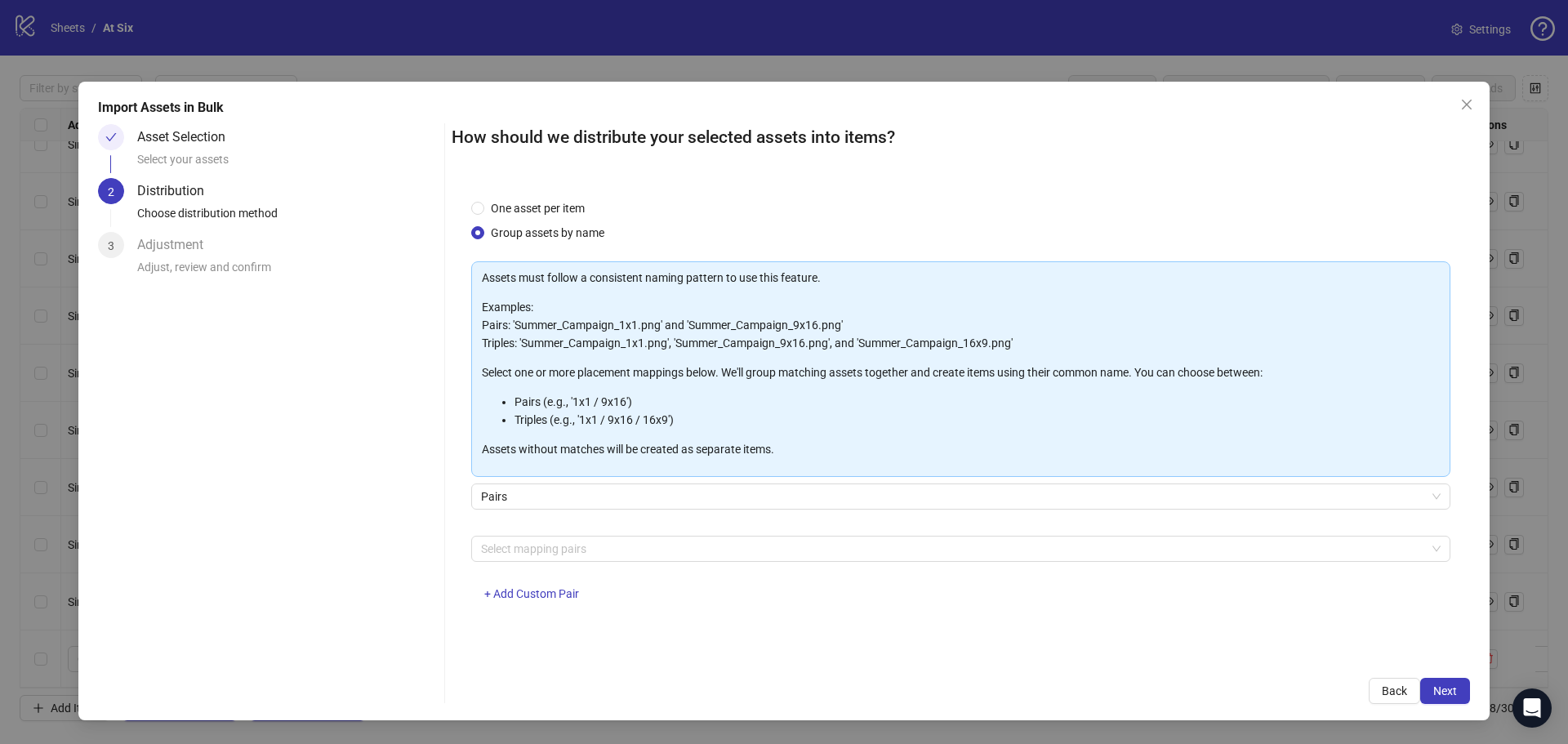
click at [562, 231] on span "Group assets by name" at bounding box center [547, 232] width 126 height 18
click at [564, 556] on div at bounding box center [952, 549] width 956 height 23
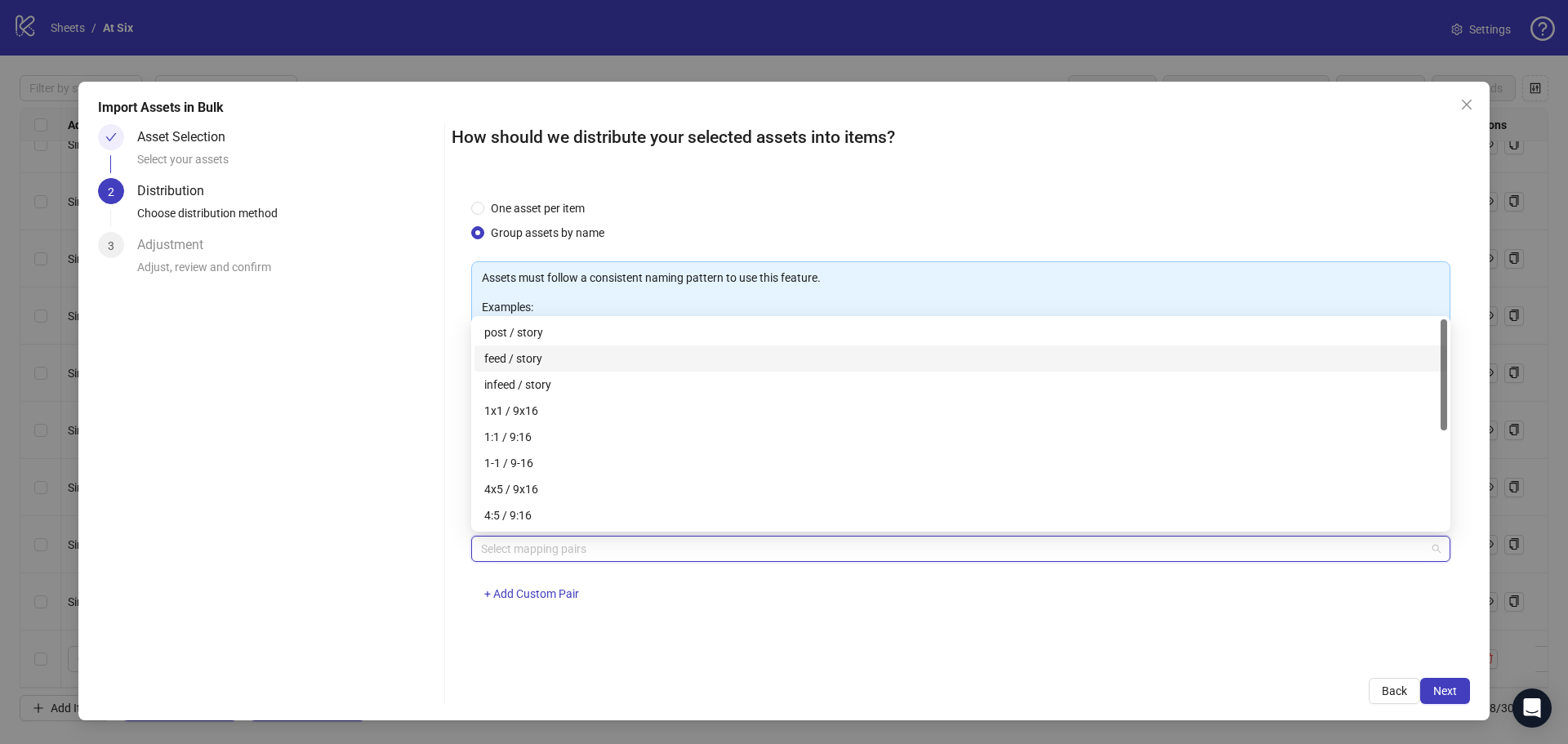
click at [558, 360] on div "feed / story" at bounding box center [960, 358] width 953 height 18
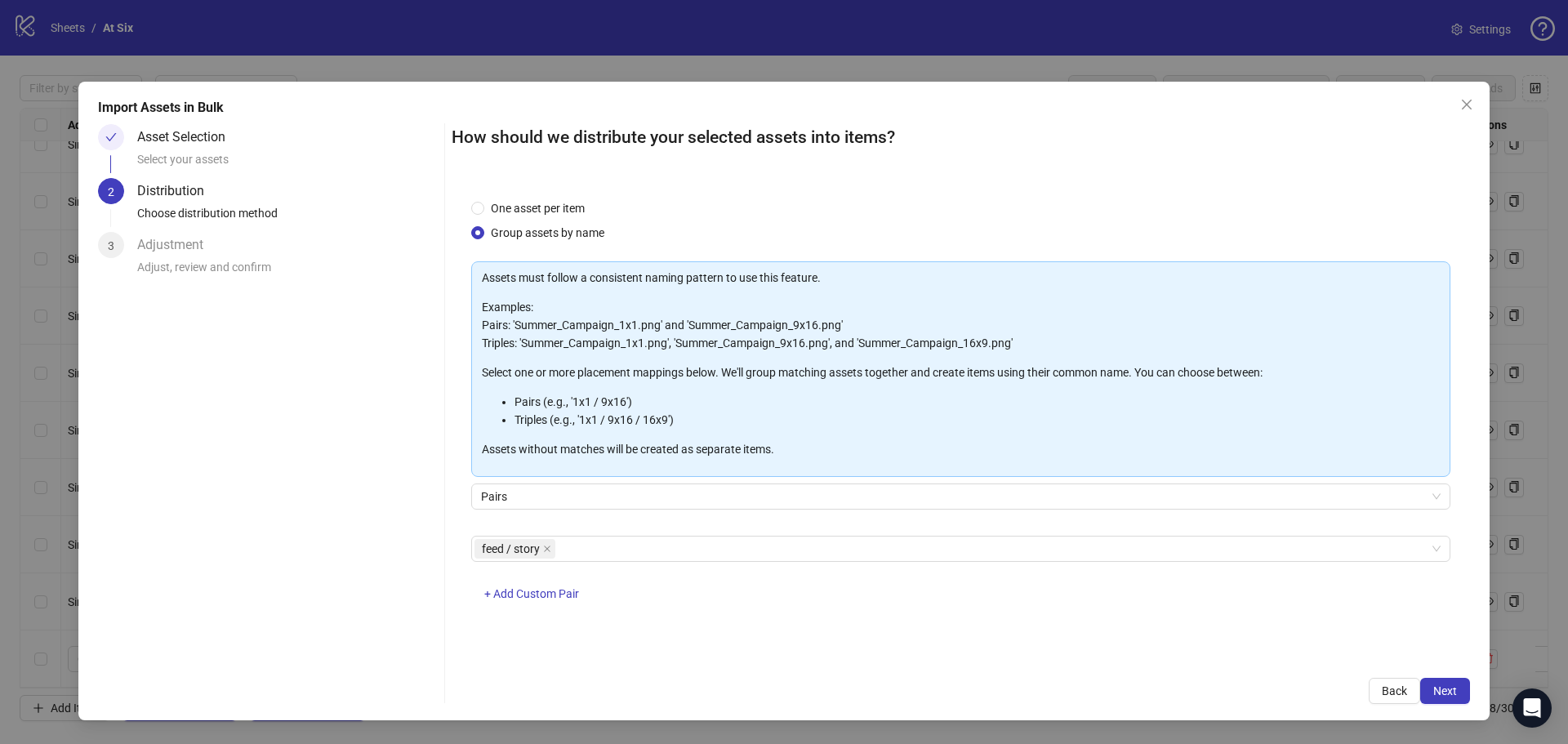
drag, startPoint x: 1284, startPoint y: 645, endPoint x: 1452, endPoint y: 682, distance: 172.0
click at [1288, 648] on div "One asset per item Group assets by name Assets must follow a consistent naming …" at bounding box center [961, 419] width 1018 height 478
click at [1453, 683] on button "Next" at bounding box center [1445, 691] width 50 height 26
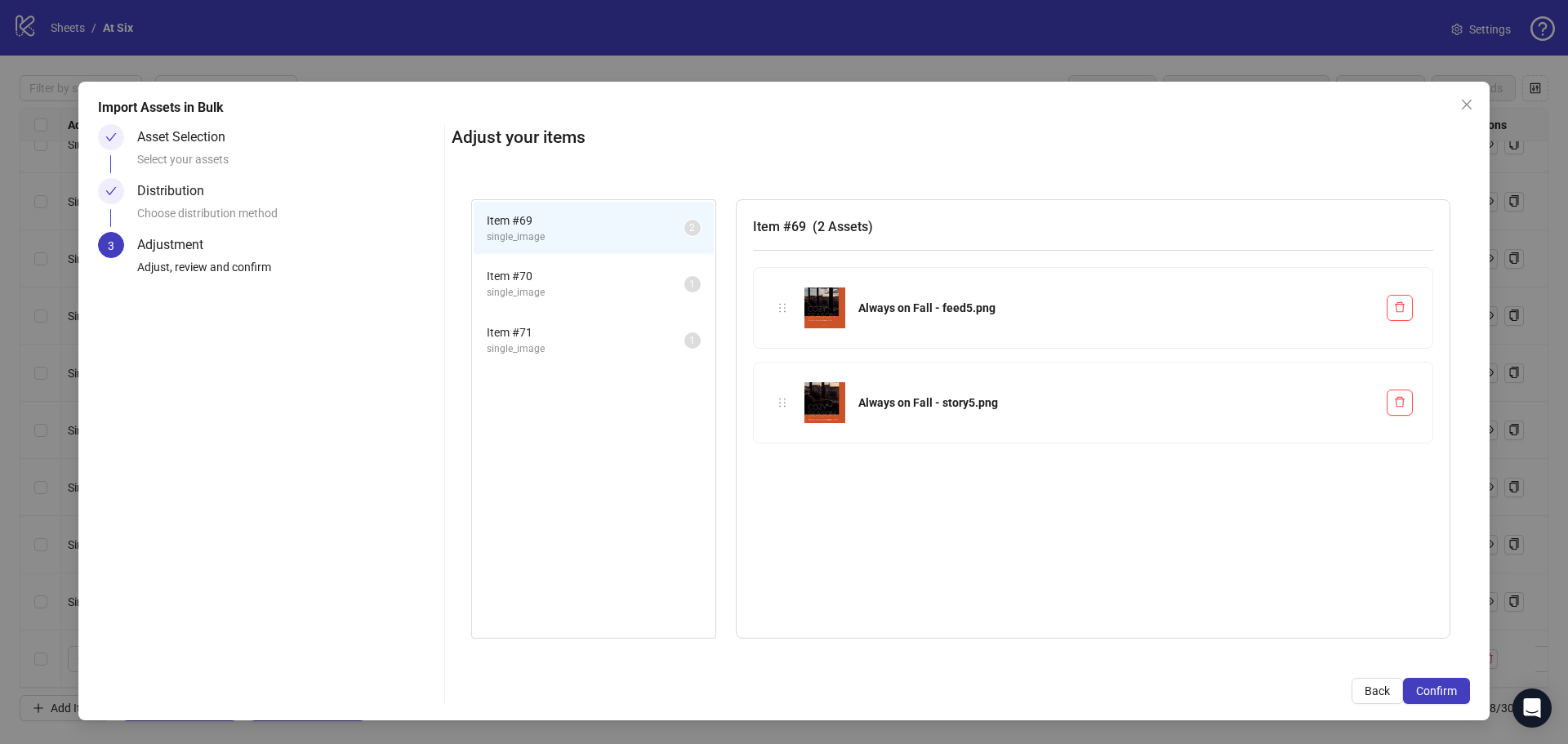
click at [609, 285] on span "single_image" at bounding box center [586, 292] width 197 height 16
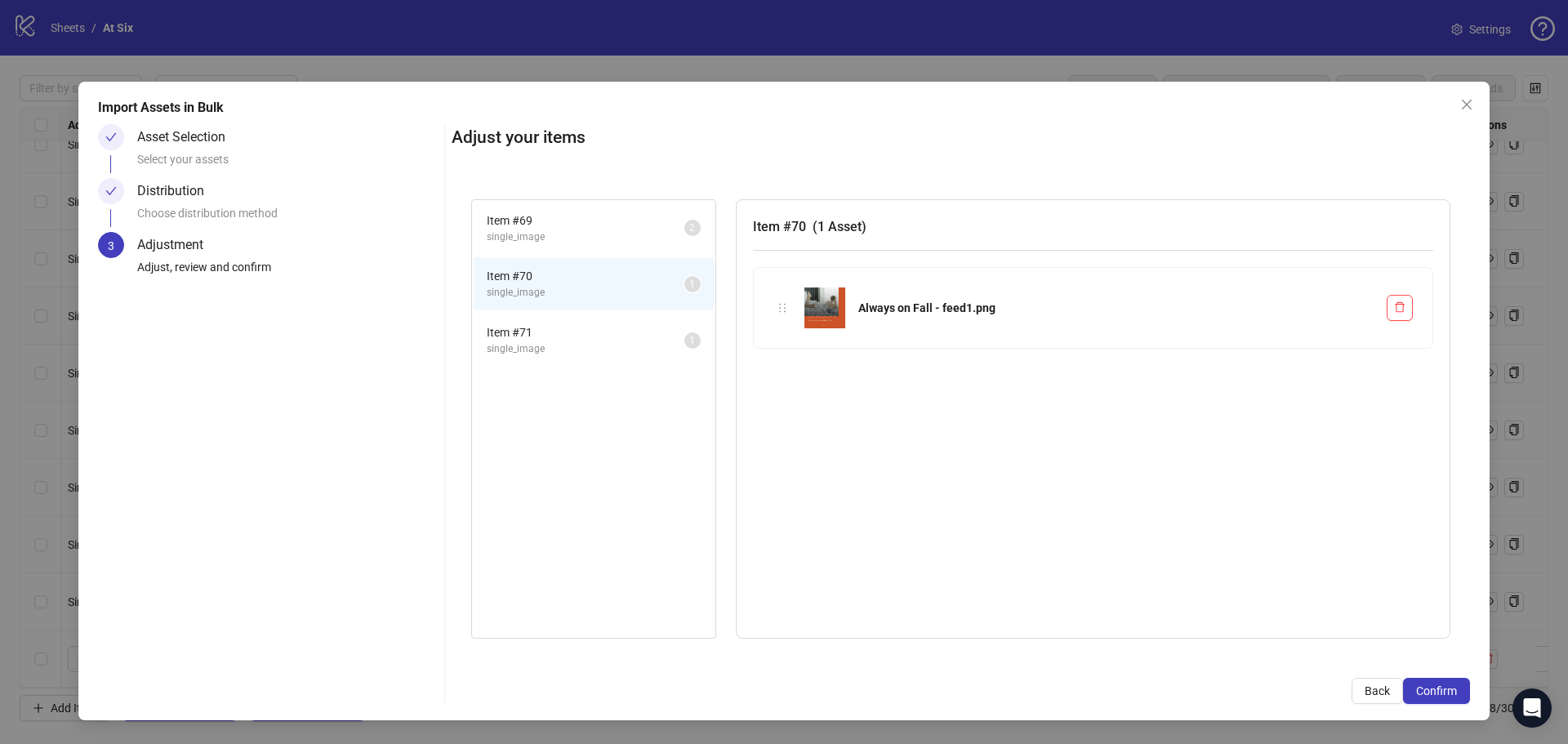
click at [618, 343] on span "single_image" at bounding box center [586, 348] width 197 height 16
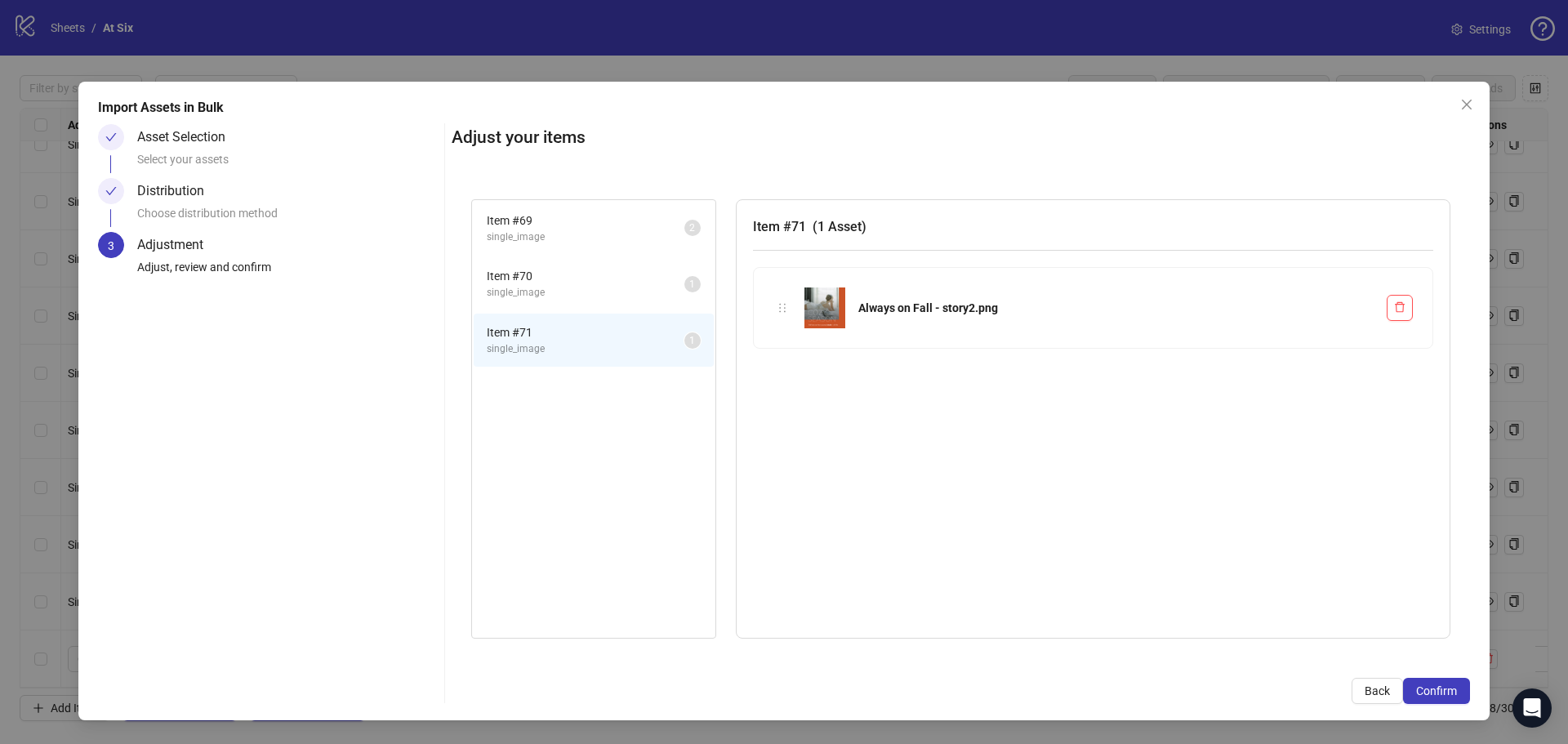
click at [624, 242] on span "single_image" at bounding box center [586, 237] width 197 height 16
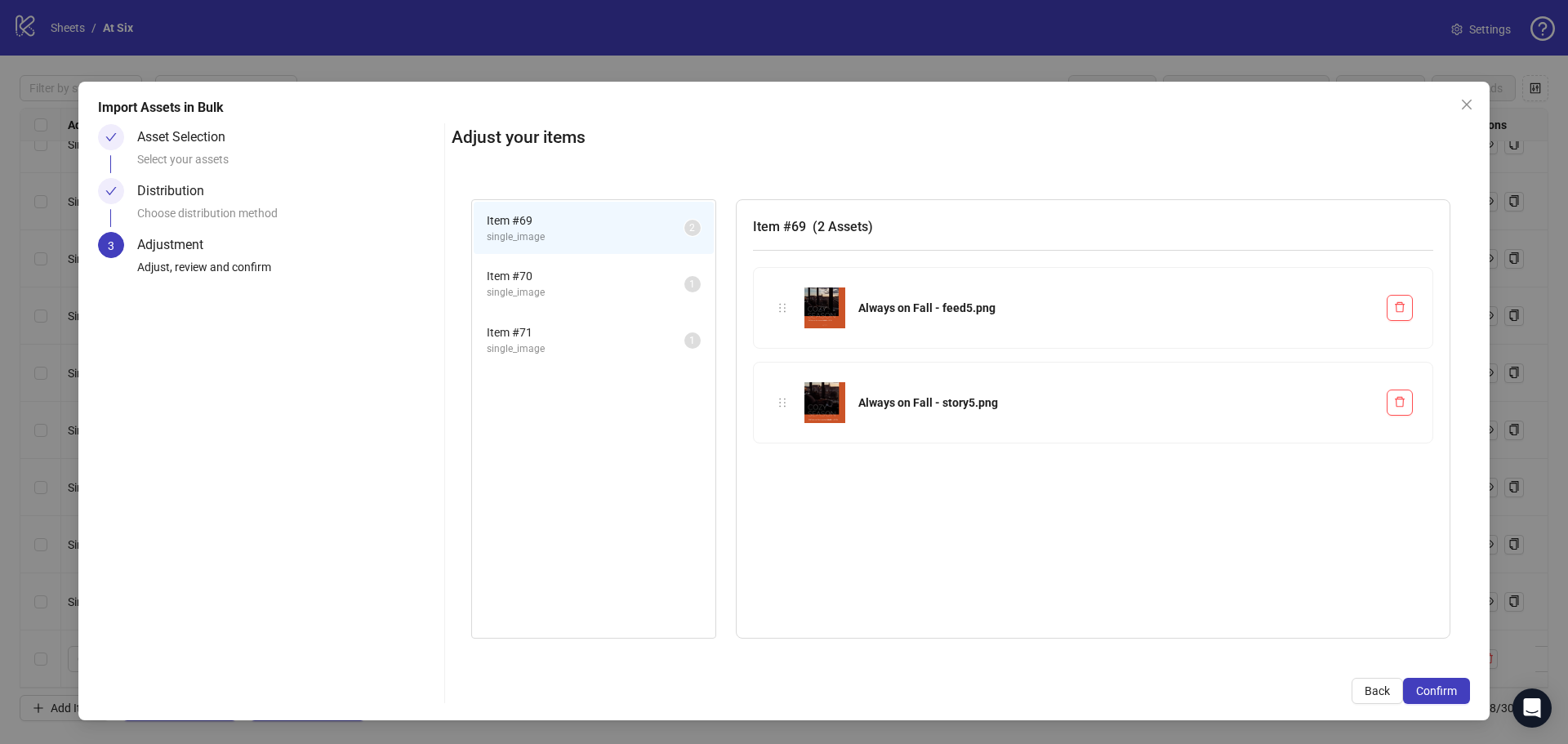
click at [624, 288] on span "single_image" at bounding box center [586, 292] width 197 height 16
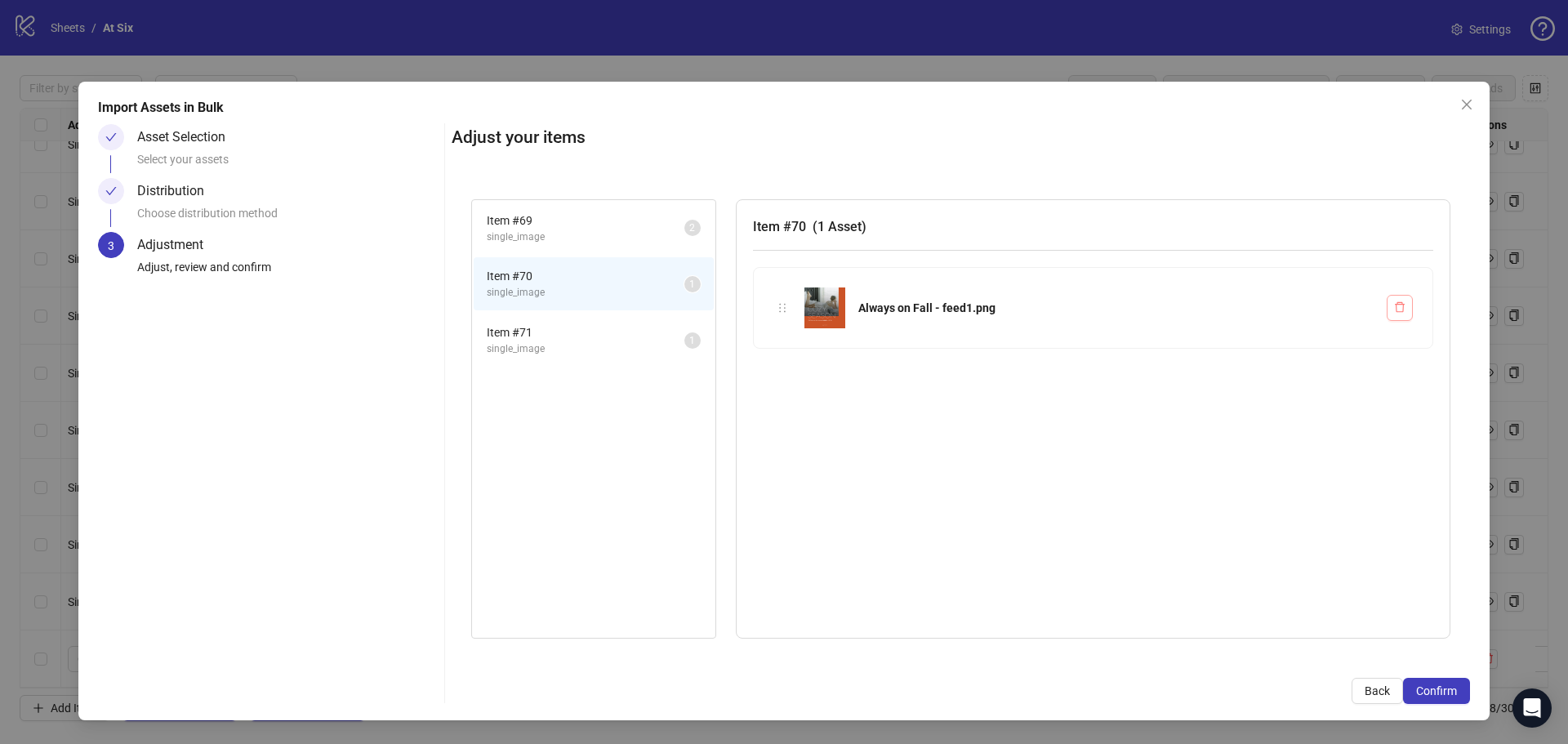
click at [1412, 299] on button "button" at bounding box center [1399, 308] width 26 height 26
click at [1408, 310] on button "button" at bounding box center [1399, 308] width 26 height 26
click at [582, 338] on span "Item # 71" at bounding box center [586, 332] width 197 height 18
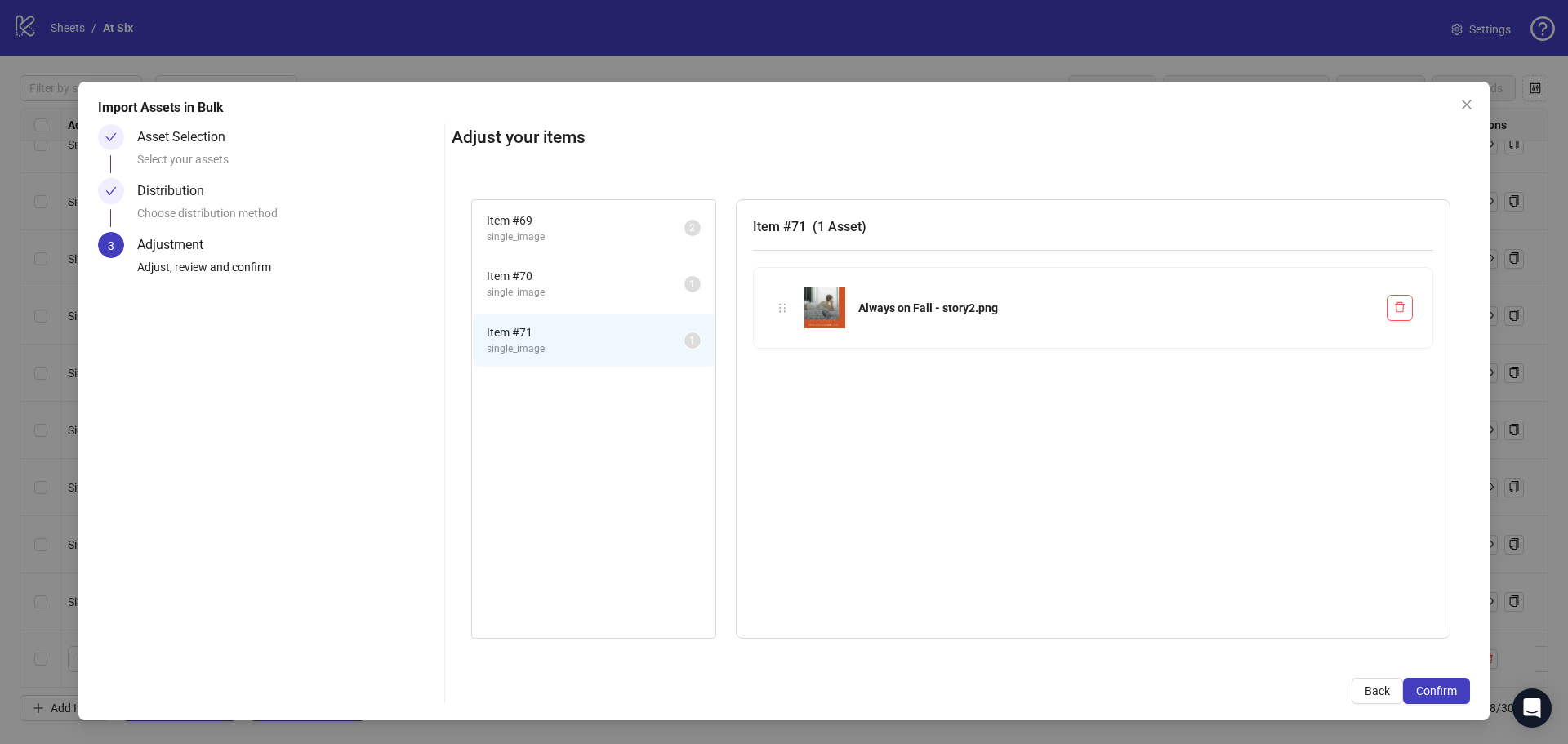
click at [1486, 94] on div "Import Assets in Bulk Asset Selection Select your assets Distribution Choose di…" at bounding box center [784, 401] width 1411 height 638
click at [1470, 104] on icon "close" at bounding box center [1467, 104] width 13 height 13
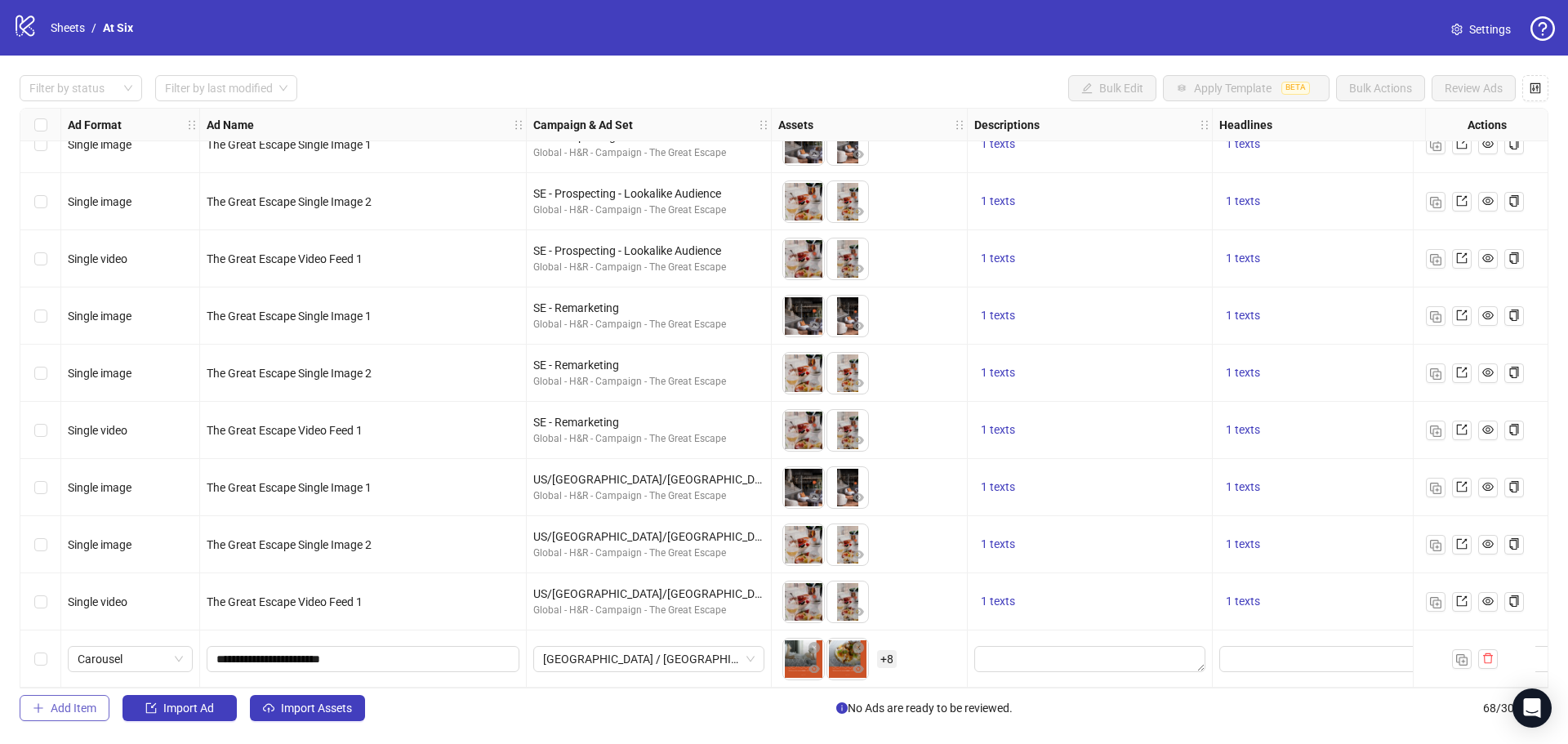
click at [61, 710] on span "Add Item" at bounding box center [74, 708] width 46 height 13
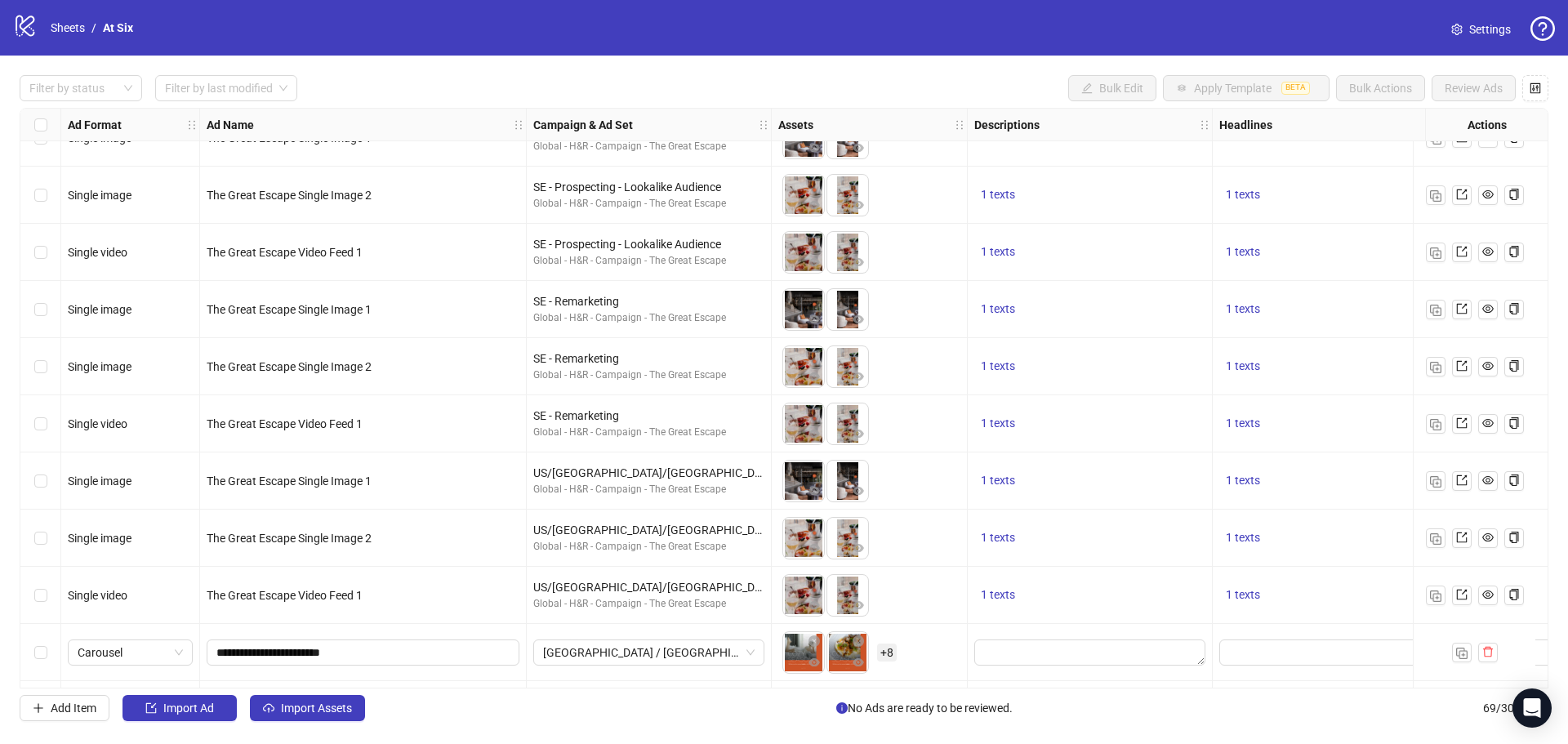
scroll to position [3403, 0]
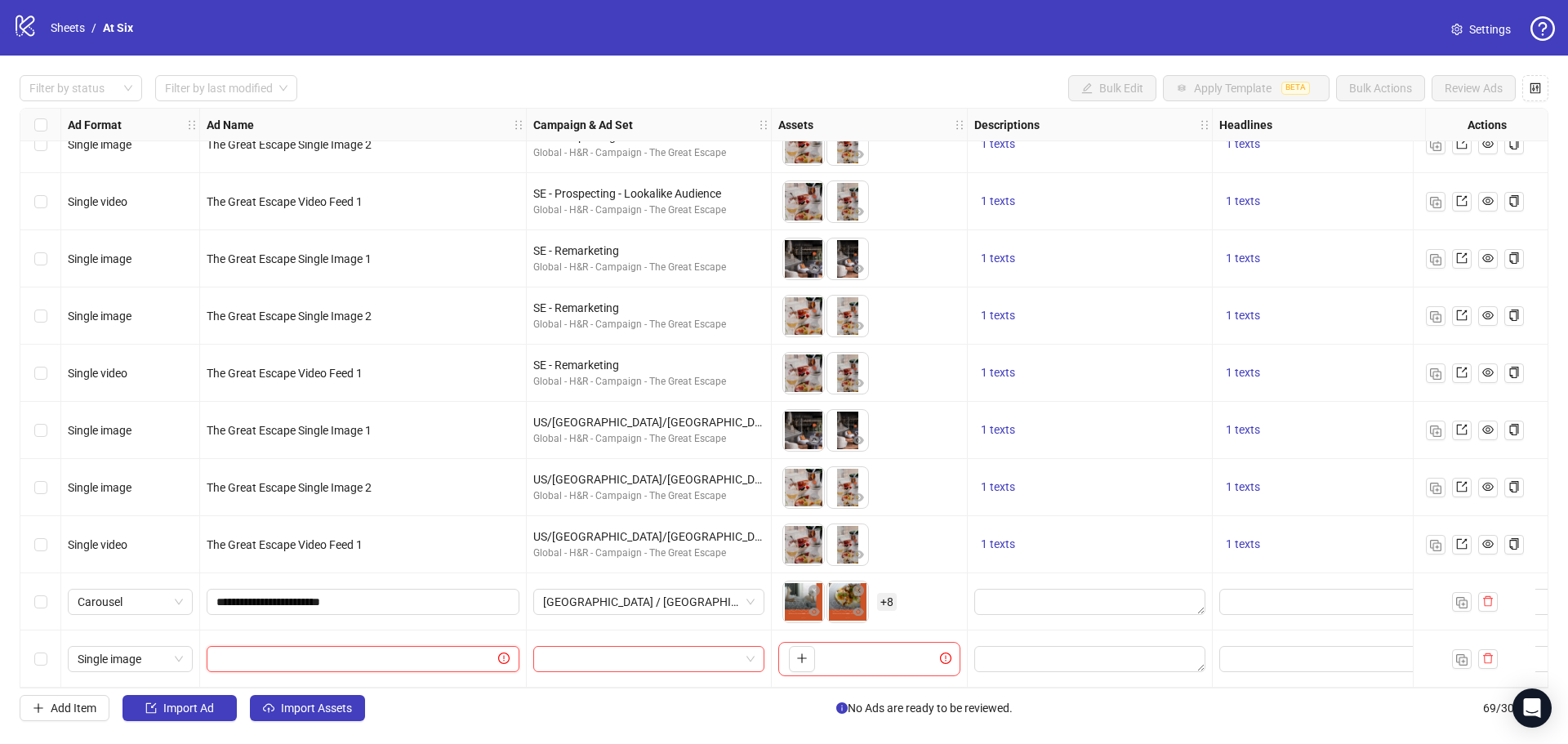
click at [279, 650] on input "text" at bounding box center [356, 658] width 279 height 18
click at [373, 593] on input "**********" at bounding box center [362, 601] width 290 height 18
click at [341, 655] on input "text" at bounding box center [356, 658] width 279 height 18
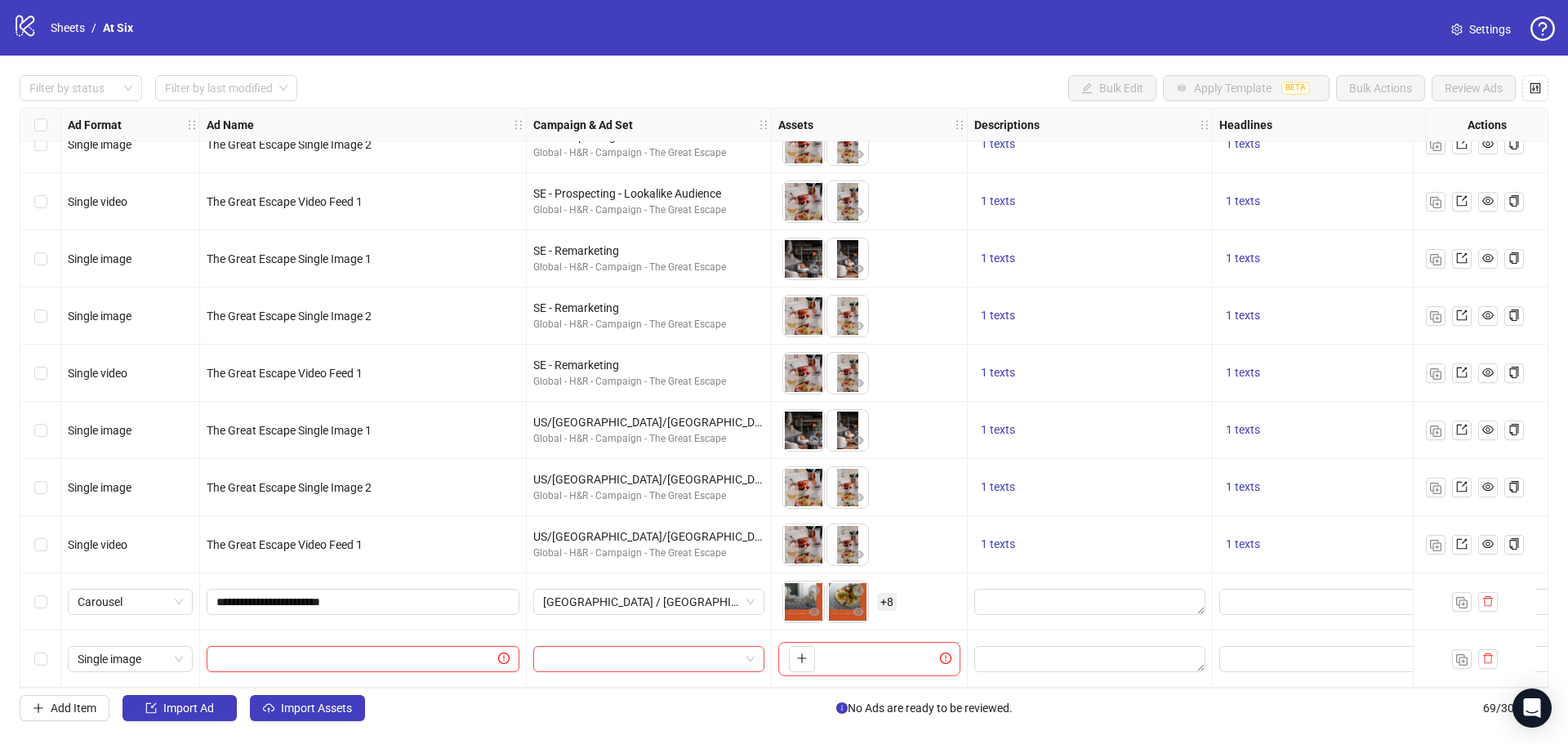
paste input "**********"
click at [325, 652] on input "**********" at bounding box center [362, 658] width 290 height 18
type input "**********"
click at [613, 667] on div at bounding box center [649, 659] width 245 height 57
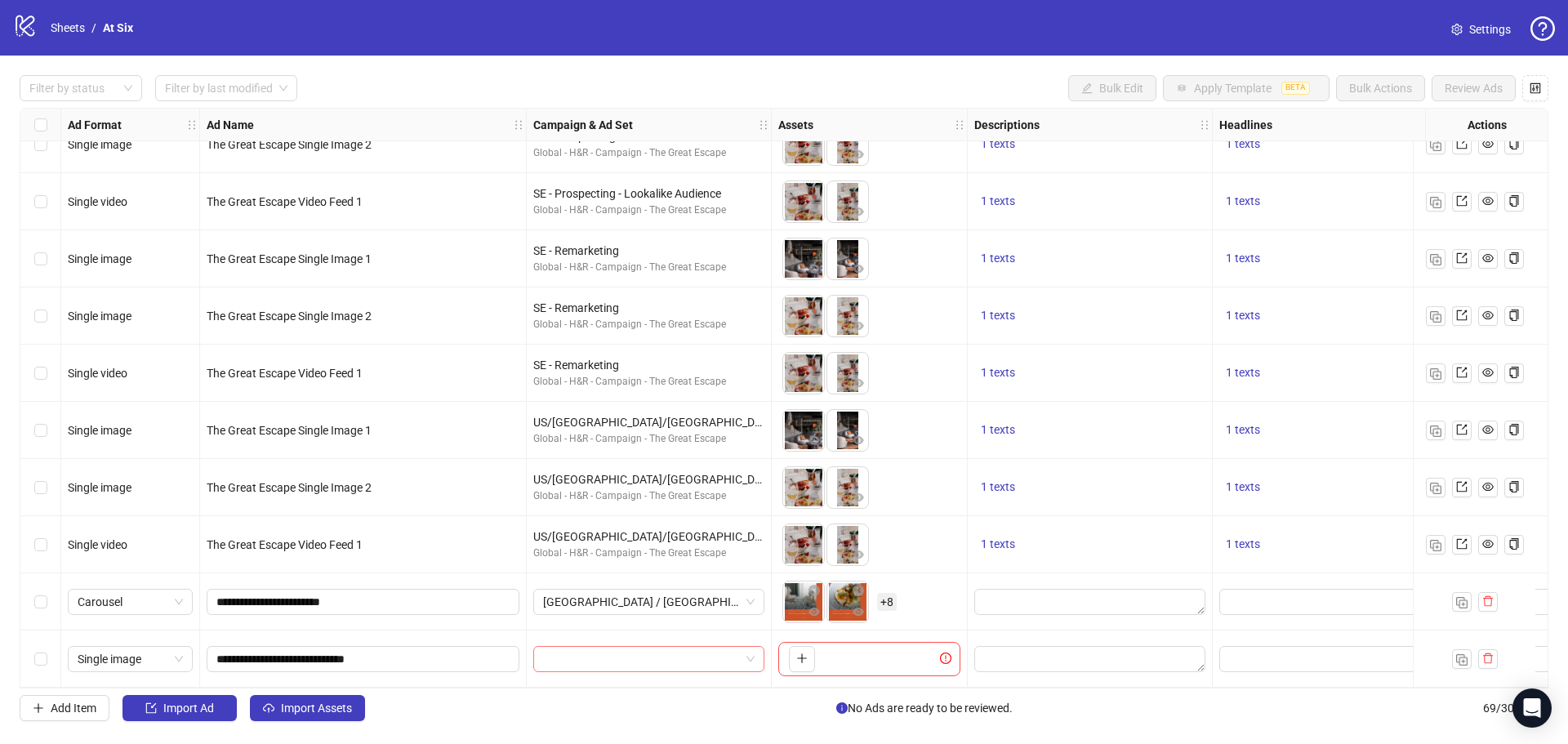
click at [615, 654] on input "search" at bounding box center [641, 658] width 196 height 25
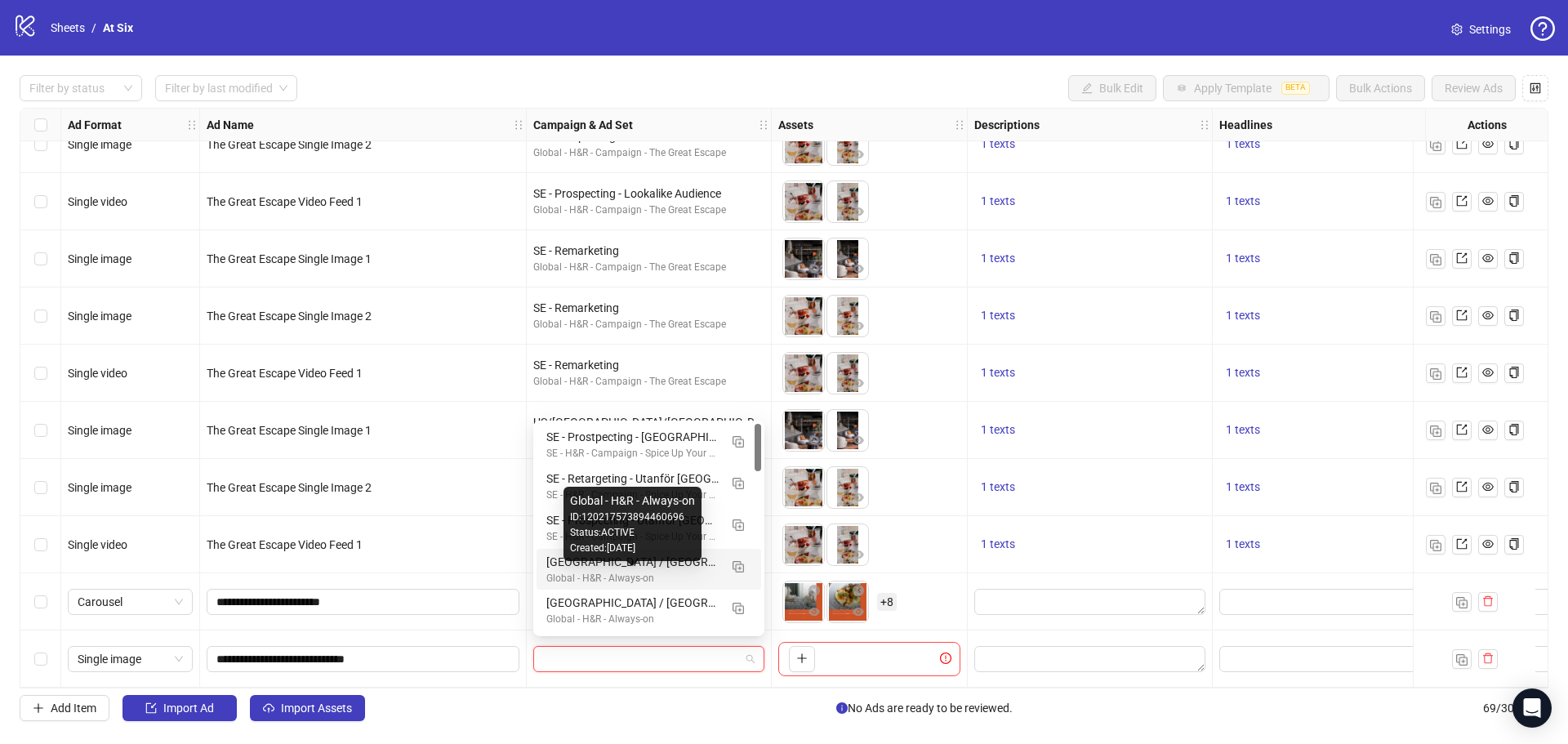
click at [612, 566] on div "[GEOGRAPHIC_DATA] / [GEOGRAPHIC_DATA] / [GEOGRAPHIC_DATA] - Prospecting" at bounding box center [632, 561] width 172 height 18
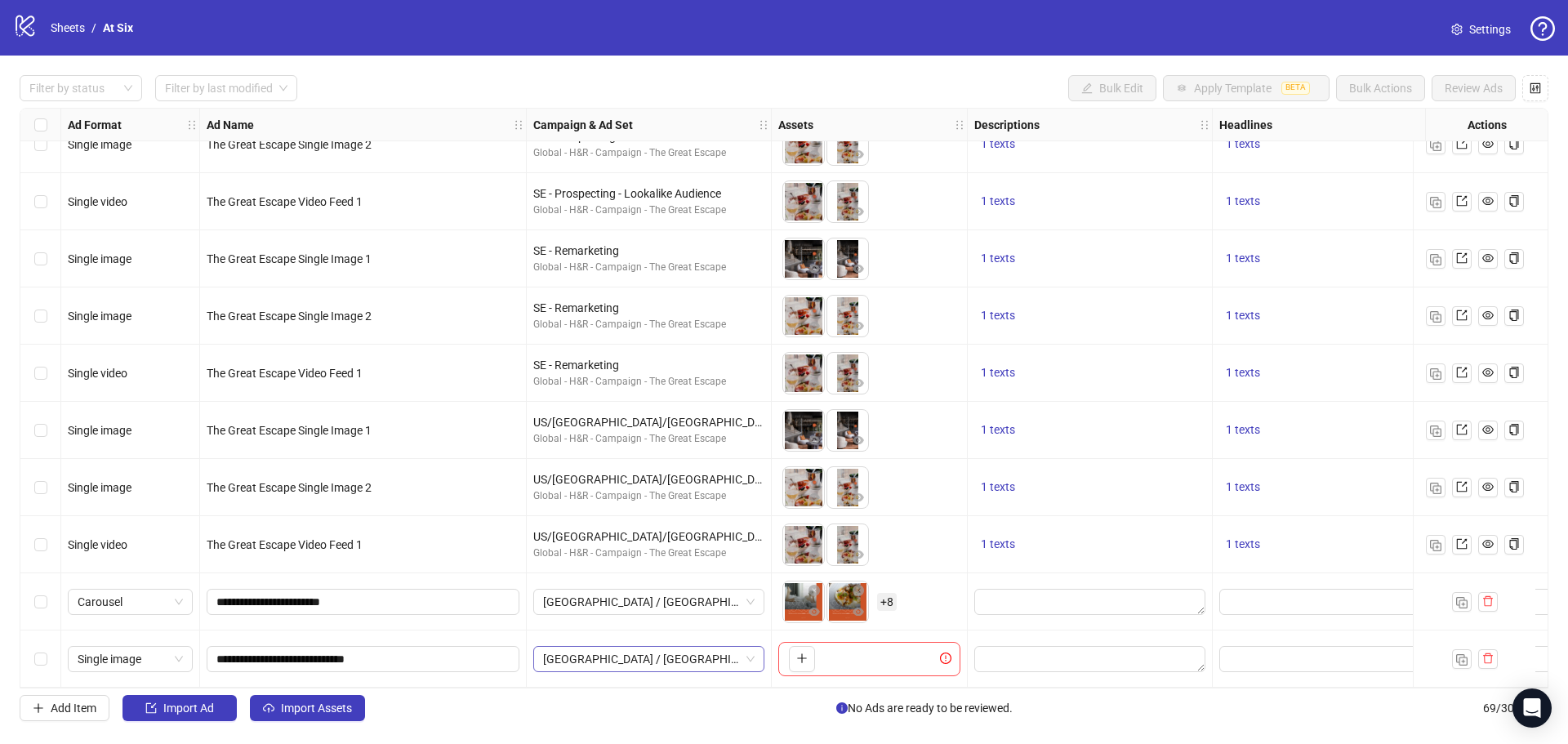
click at [690, 658] on span "[GEOGRAPHIC_DATA] / [GEOGRAPHIC_DATA] / [GEOGRAPHIC_DATA] - Prospecting" at bounding box center [648, 658] width 211 height 25
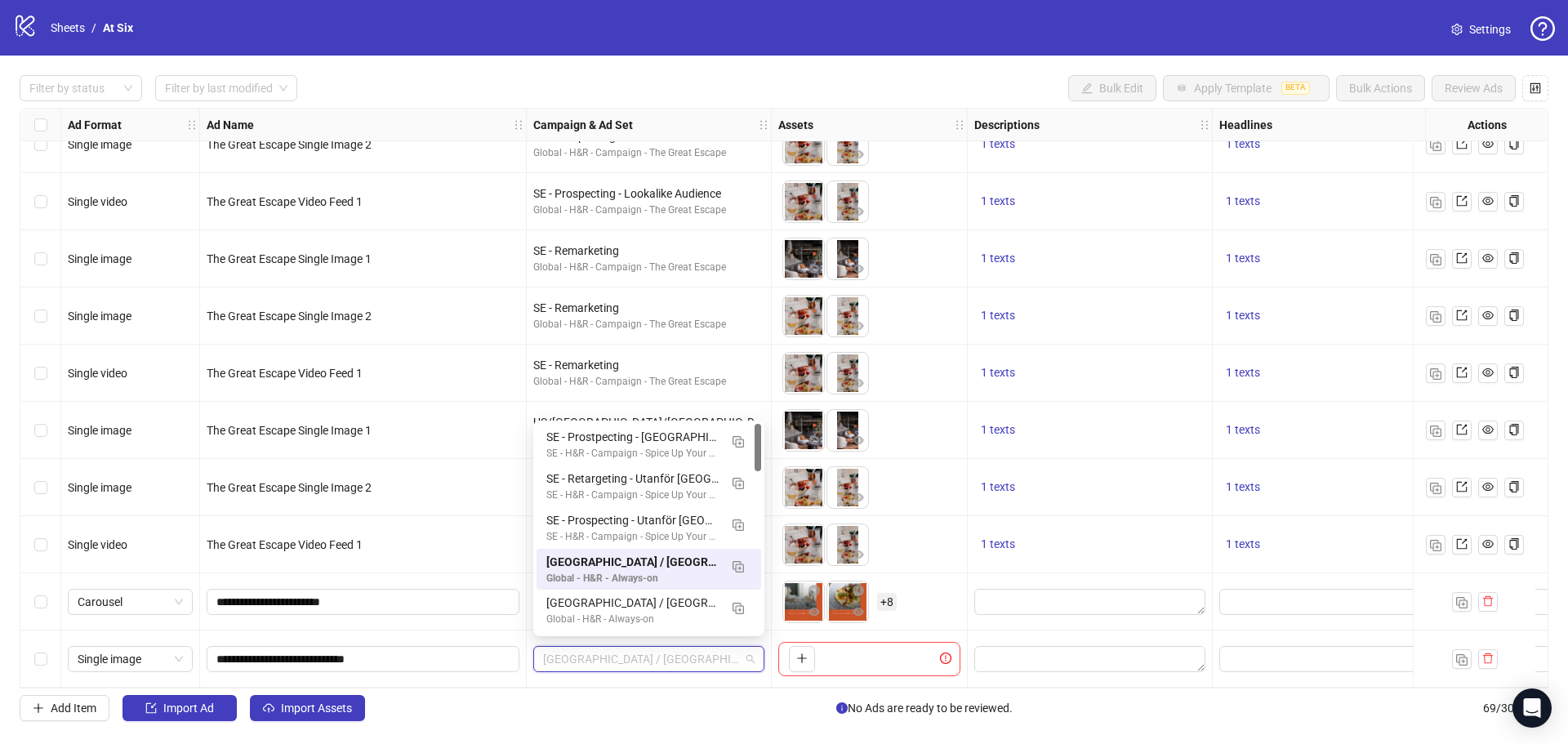
click at [690, 658] on span "[GEOGRAPHIC_DATA] / [GEOGRAPHIC_DATA] / [GEOGRAPHIC_DATA] - Prospecting" at bounding box center [648, 658] width 211 height 25
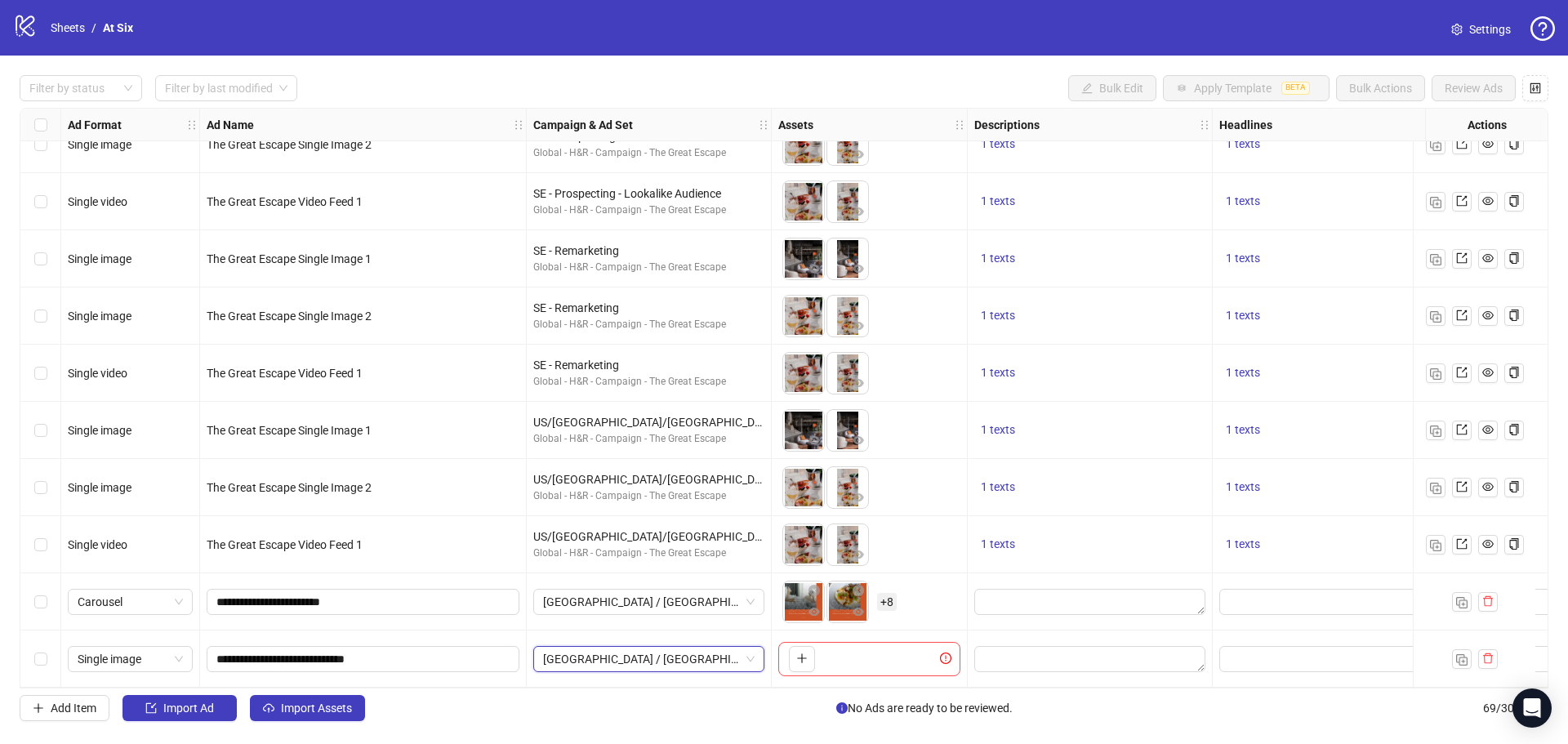
click at [899, 664] on div "To pick up a draggable item, press the space bar. While dragging, use the arrow…" at bounding box center [869, 658] width 182 height 34
click at [795, 646] on button "button" at bounding box center [802, 658] width 26 height 26
click at [839, 655] on button "button" at bounding box center [846, 658] width 26 height 26
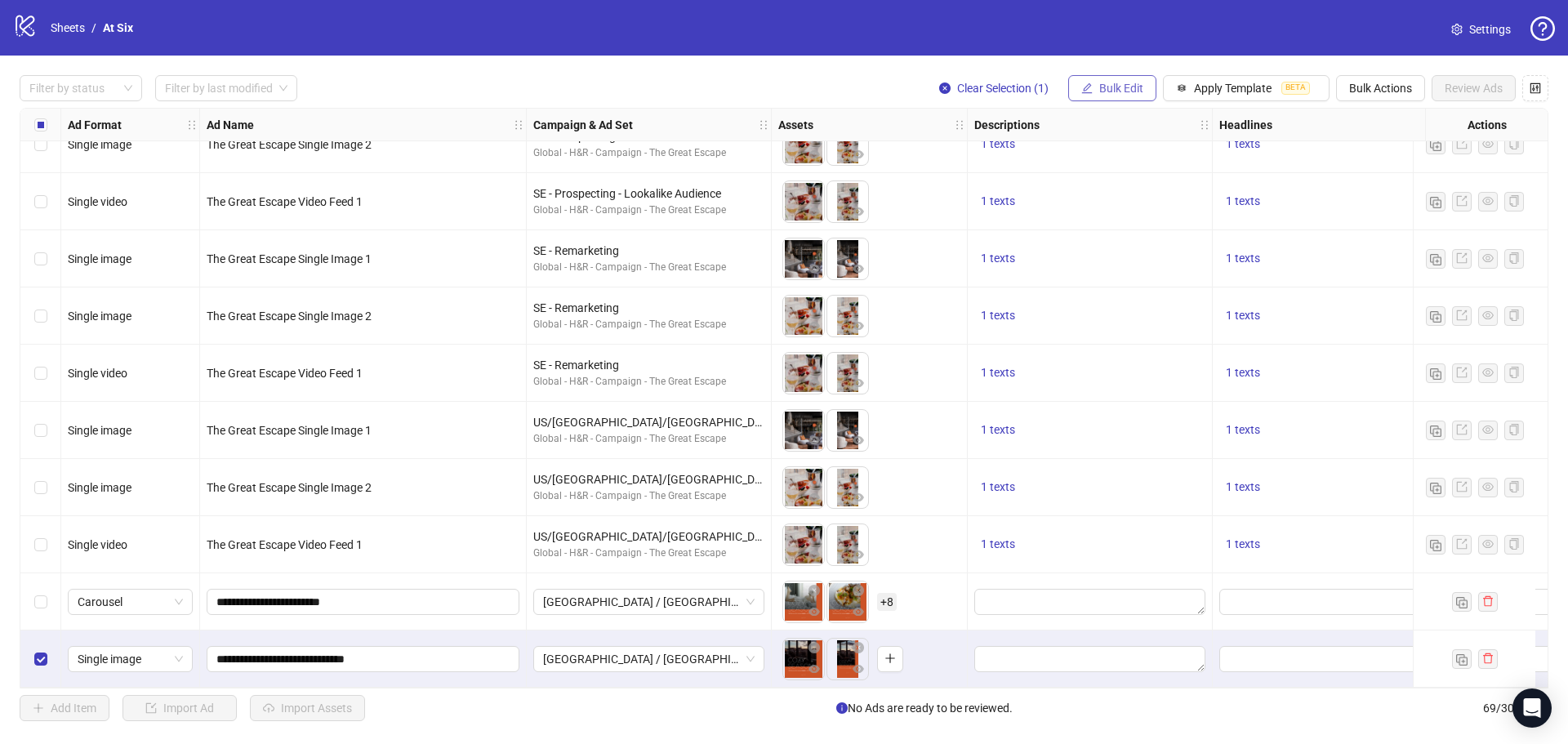
click at [1084, 89] on icon "edit" at bounding box center [1087, 88] width 11 height 11
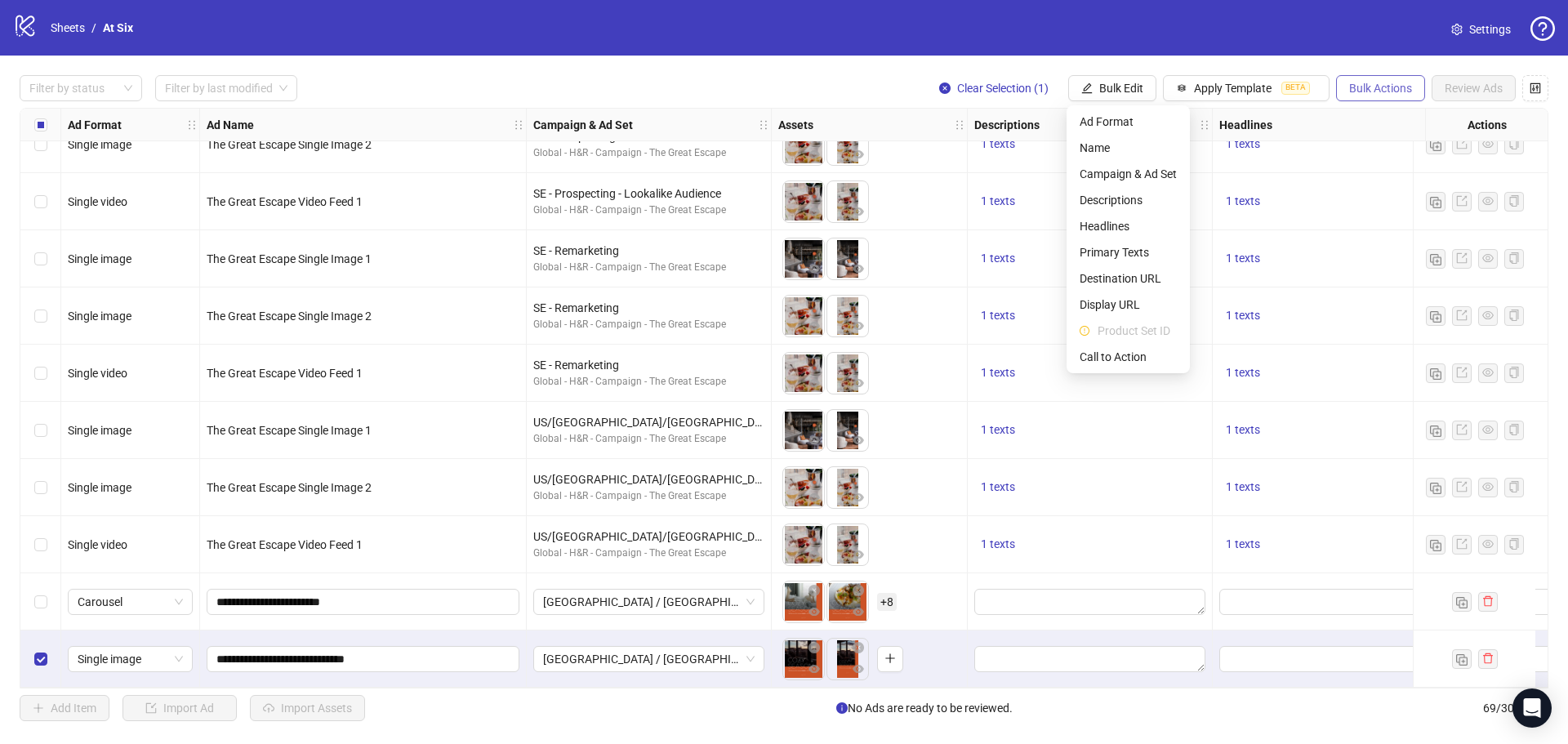
click at [1355, 82] on span "Bulk Actions" at bounding box center [1381, 89] width 63 height 13
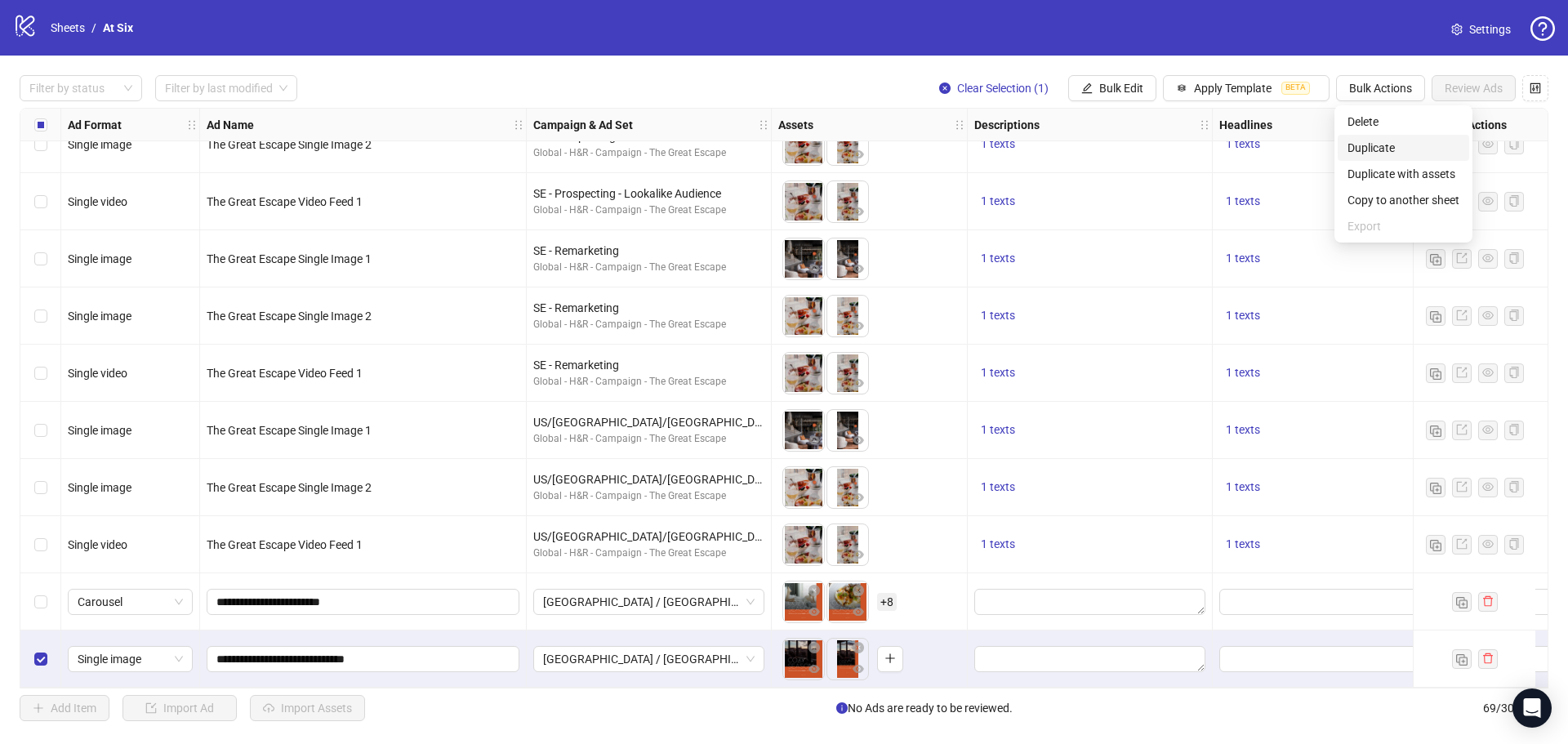
click at [1398, 153] on span "Duplicate" at bounding box center [1403, 148] width 112 height 18
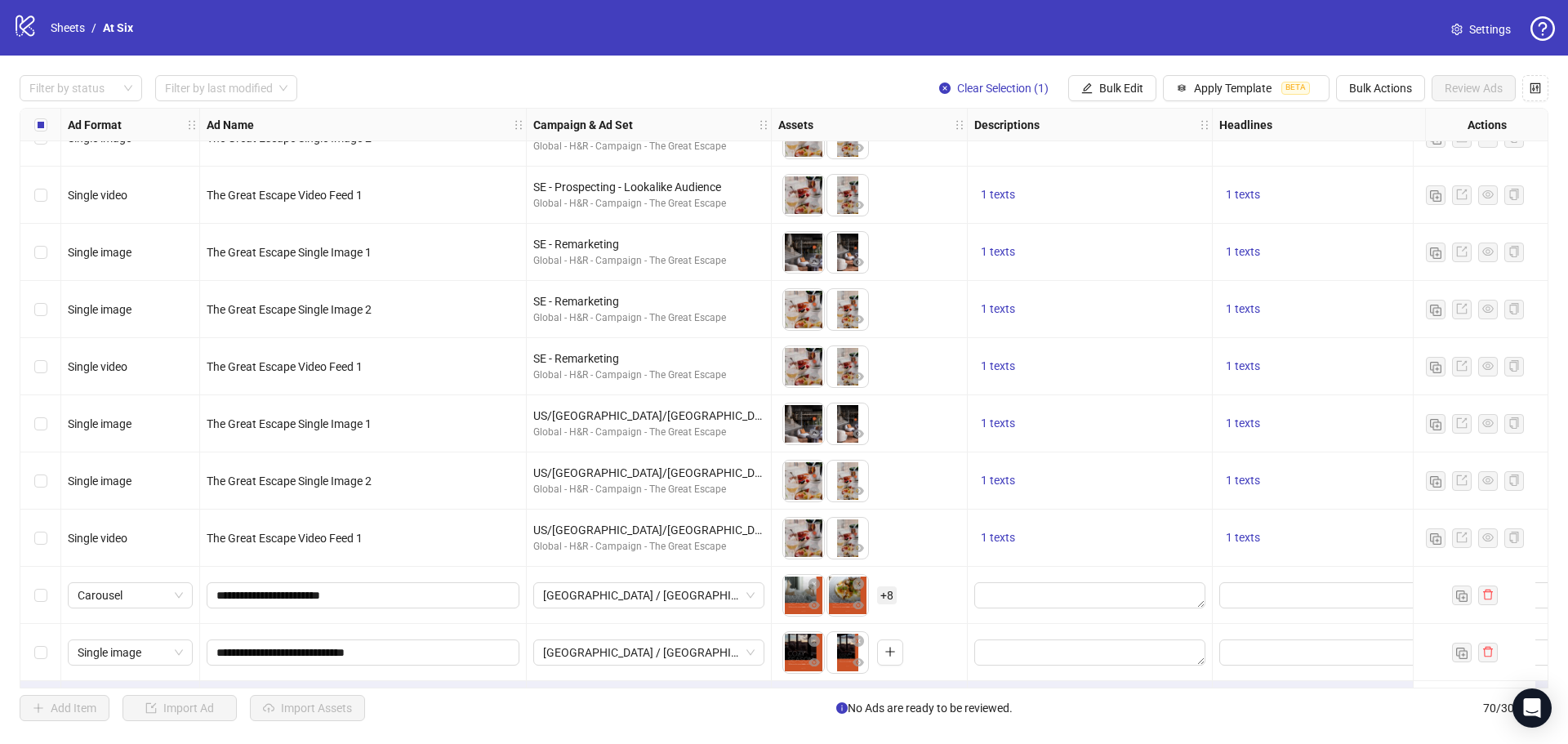
scroll to position [3460, 0]
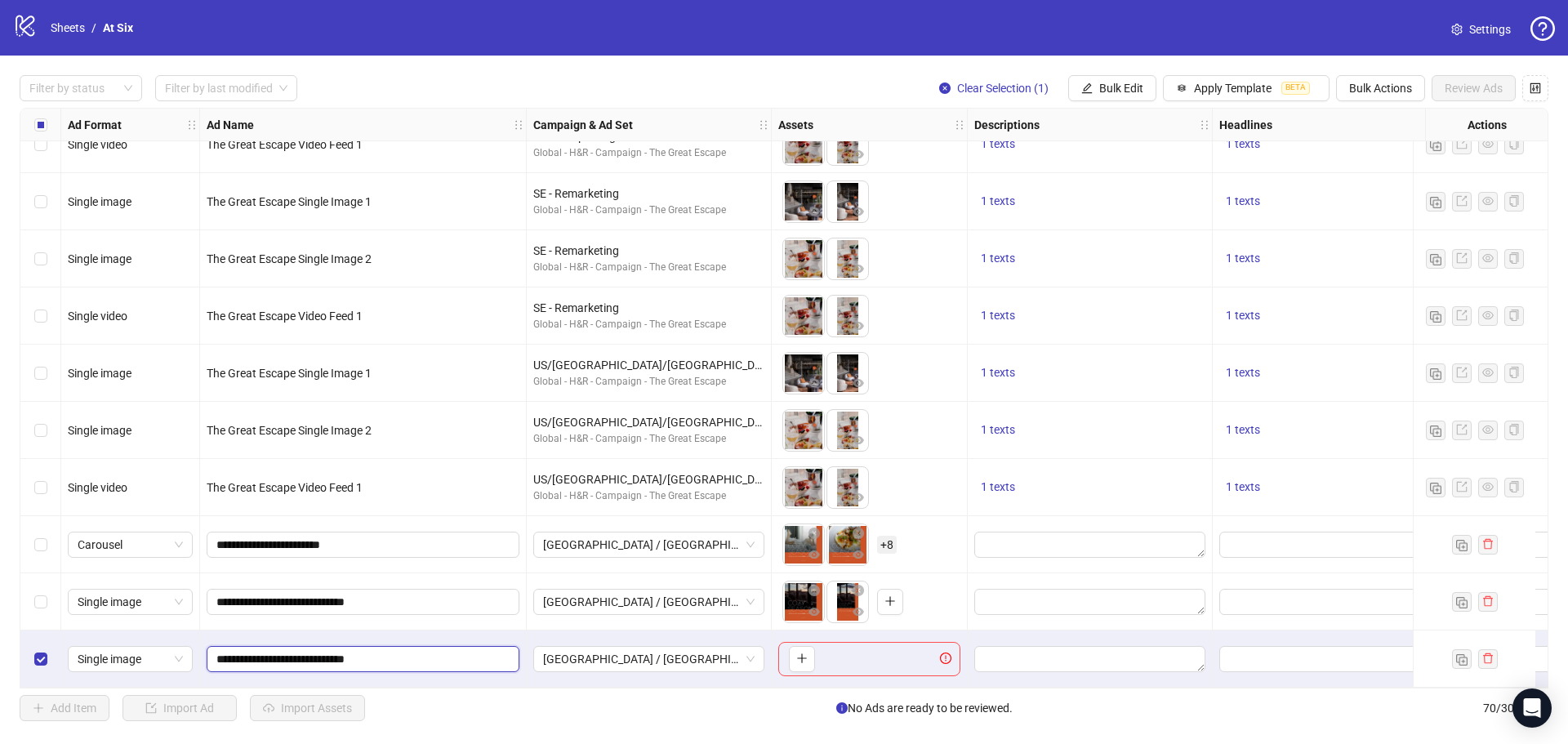
click at [410, 652] on input "**********" at bounding box center [362, 658] width 290 height 18
type input "**********"
click at [805, 652] on icon "plus" at bounding box center [802, 657] width 11 height 11
click at [845, 661] on button "button" at bounding box center [846, 658] width 26 height 26
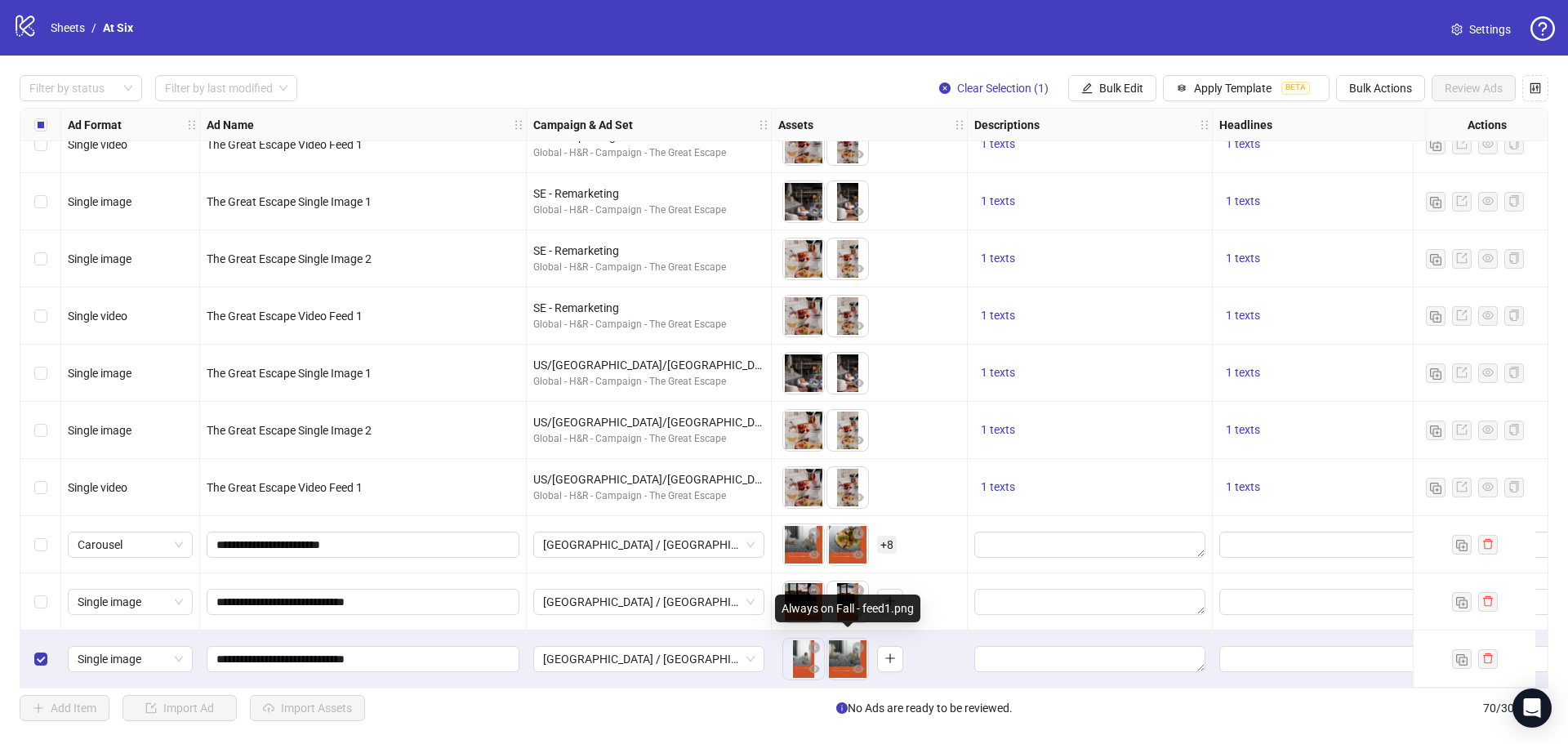
drag, startPoint x: 860, startPoint y: 657, endPoint x: 830, endPoint y: 655, distance: 30.1
click at [830, 655] on div at bounding box center [848, 659] width 42 height 42
click at [860, 649] on button "button" at bounding box center [858, 647] width 19 height 19
click at [851, 650] on button "button" at bounding box center [846, 658] width 26 height 26
drag, startPoint x: 841, startPoint y: 665, endPoint x: 798, endPoint y: 667, distance: 43.0
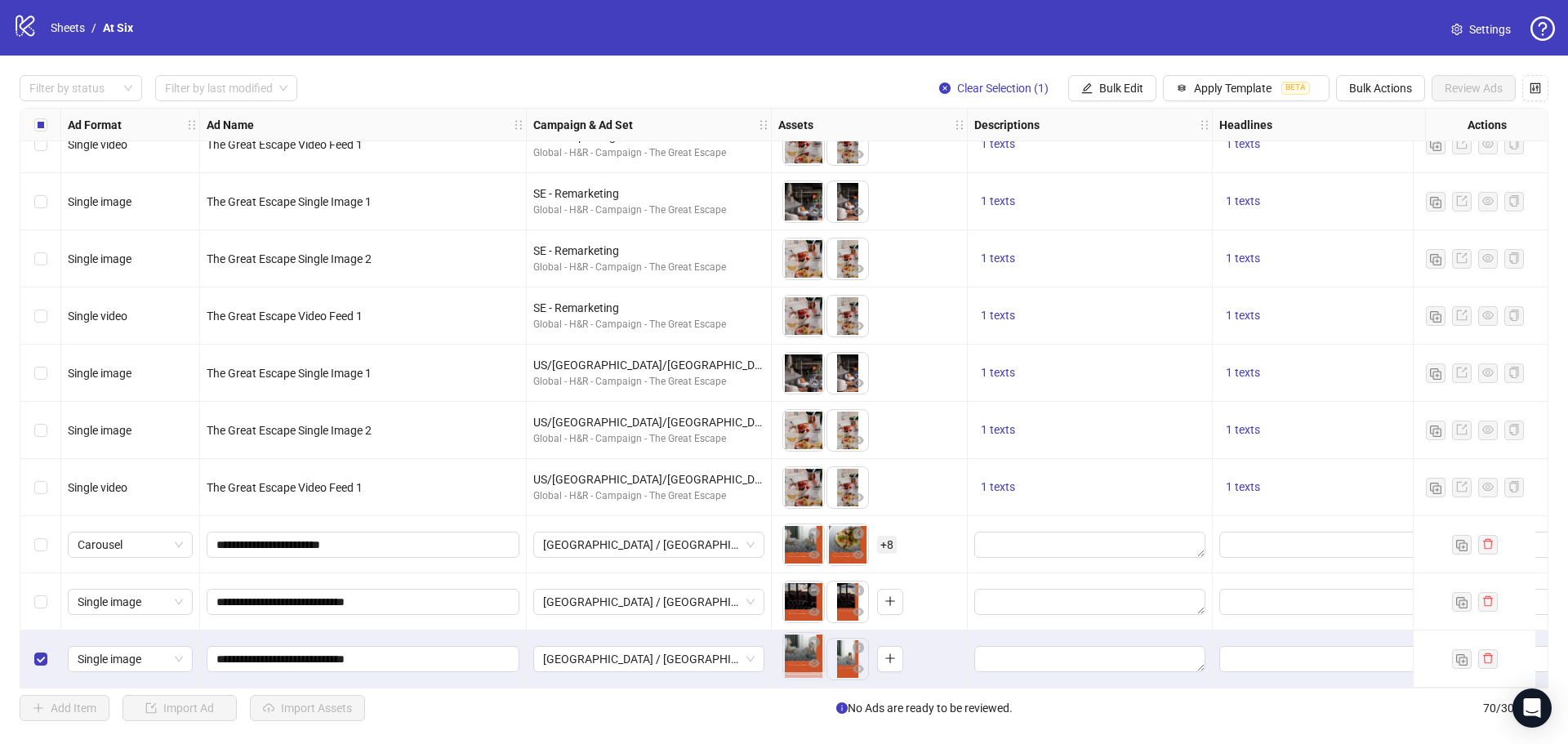
click at [798, 667] on body "logo/logo-mobile Sheets / At Six Settings Filter by status Filter by last modif…" at bounding box center [784, 372] width 1568 height 744
click at [406, 652] on input "**********" at bounding box center [362, 658] width 290 height 18
type input "**********"
